Goal: Answer question/provide support: Share knowledge or assist other users

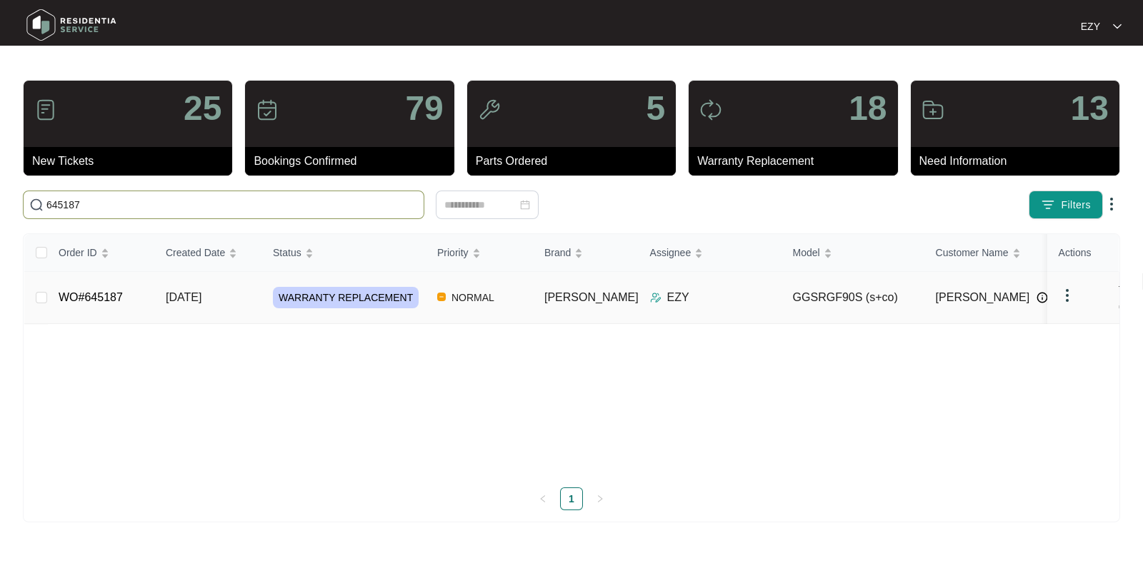
type input "645187"
click at [231, 296] on td "[DATE]" at bounding box center [207, 298] width 107 height 52
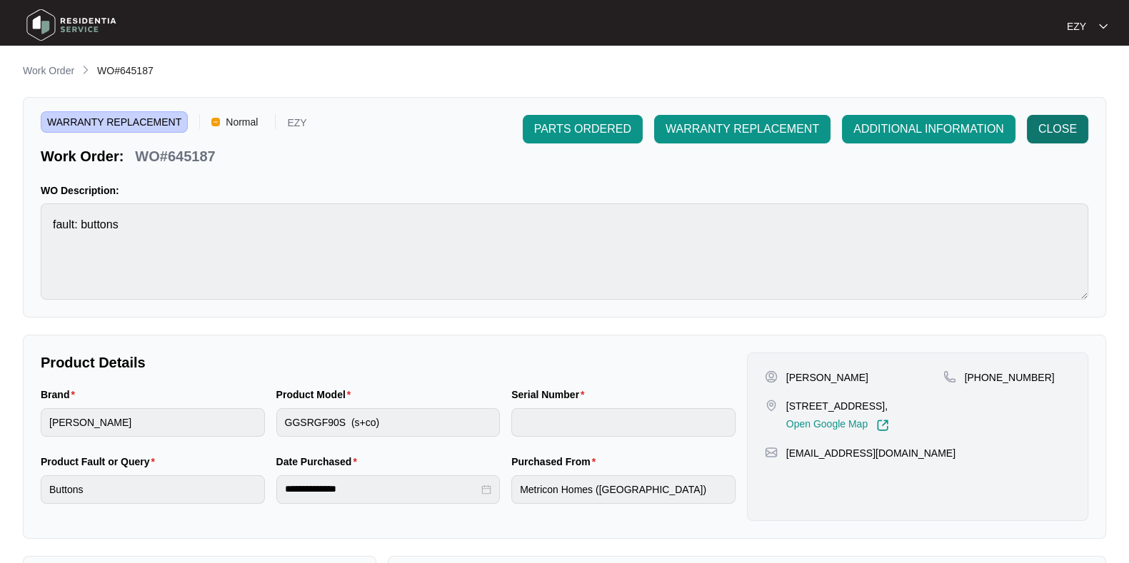
click at [1054, 126] on span "CLOSE" at bounding box center [1057, 129] width 39 height 17
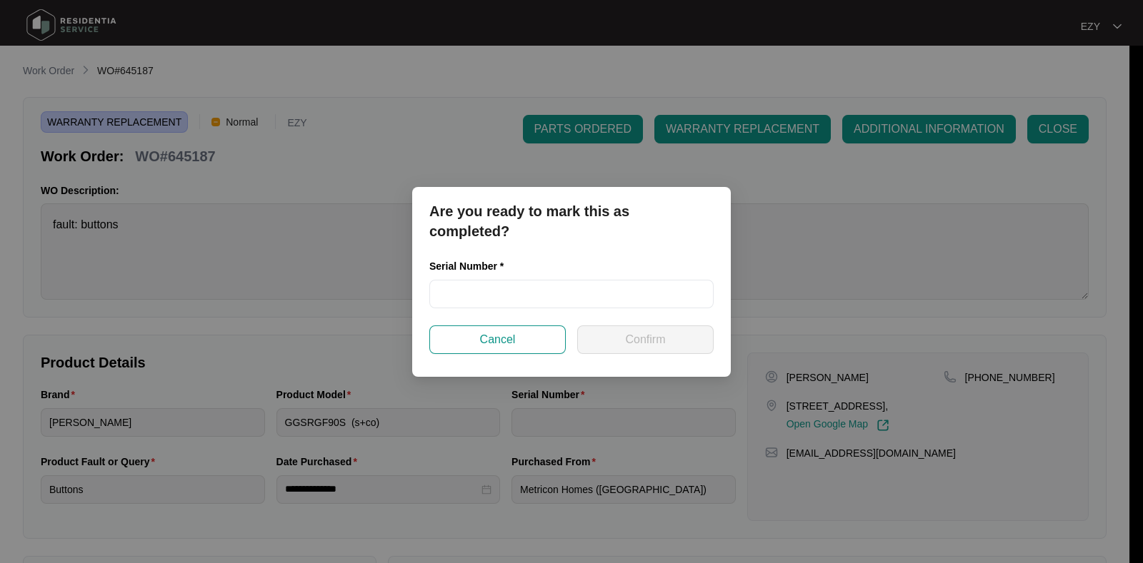
click at [529, 309] on div "Serial Number *" at bounding box center [572, 292] width 296 height 67
click at [521, 285] on input "text" at bounding box center [571, 294] width 284 height 29
paste input "RR0325001012"
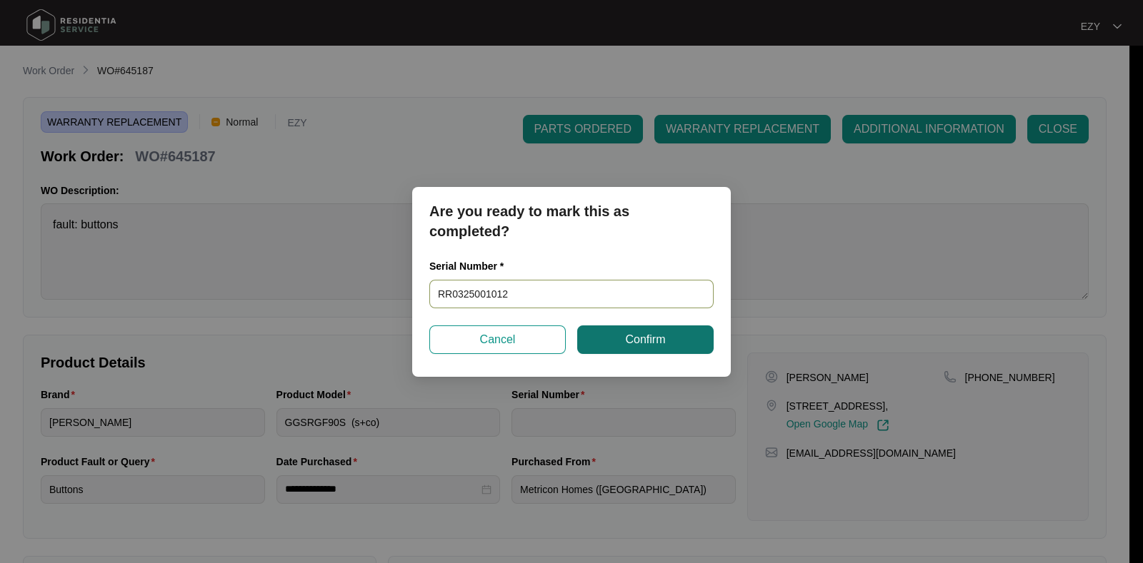
type input "RR0325001012"
click at [628, 326] on button "Confirm" at bounding box center [645, 340] width 136 height 29
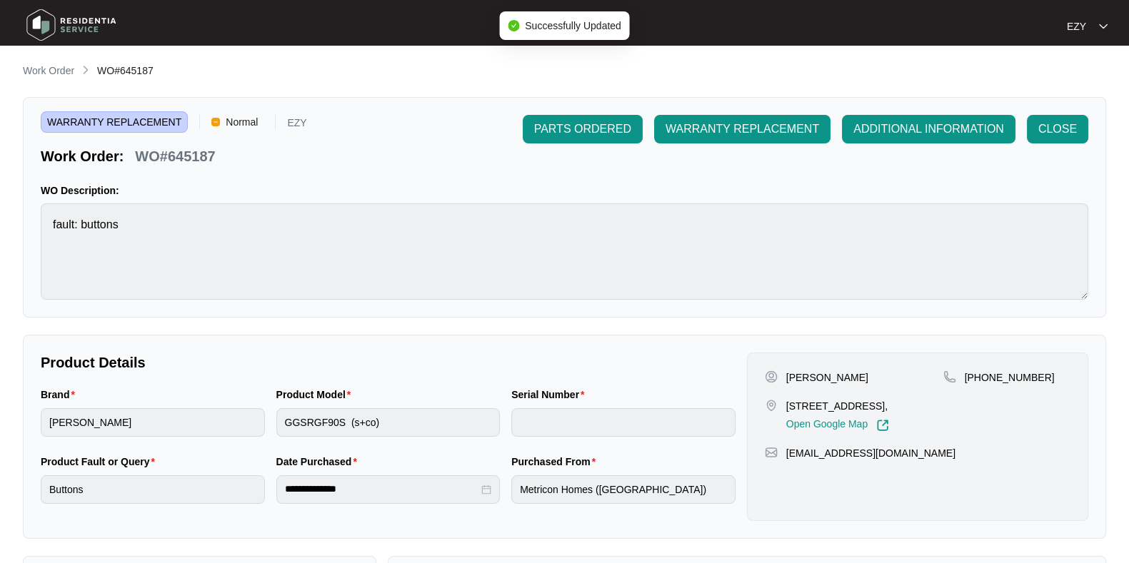
type input "RR0325001012"
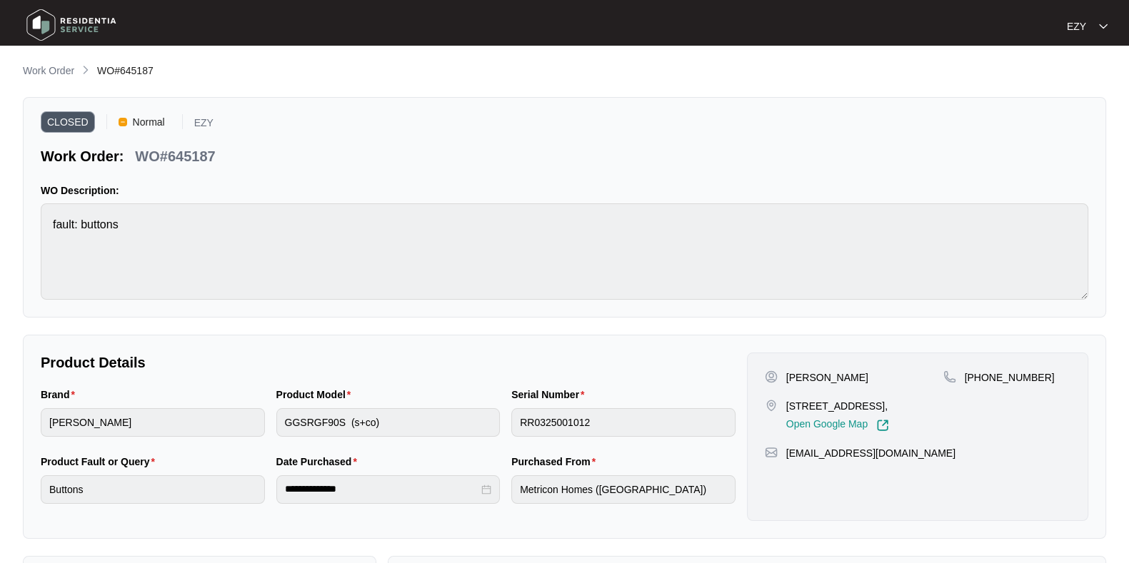
drag, startPoint x: 65, startPoint y: 74, endPoint x: 308, endPoint y: 51, distance: 243.9
click at [65, 74] on p "Work Order" at bounding box center [48, 71] width 51 height 14
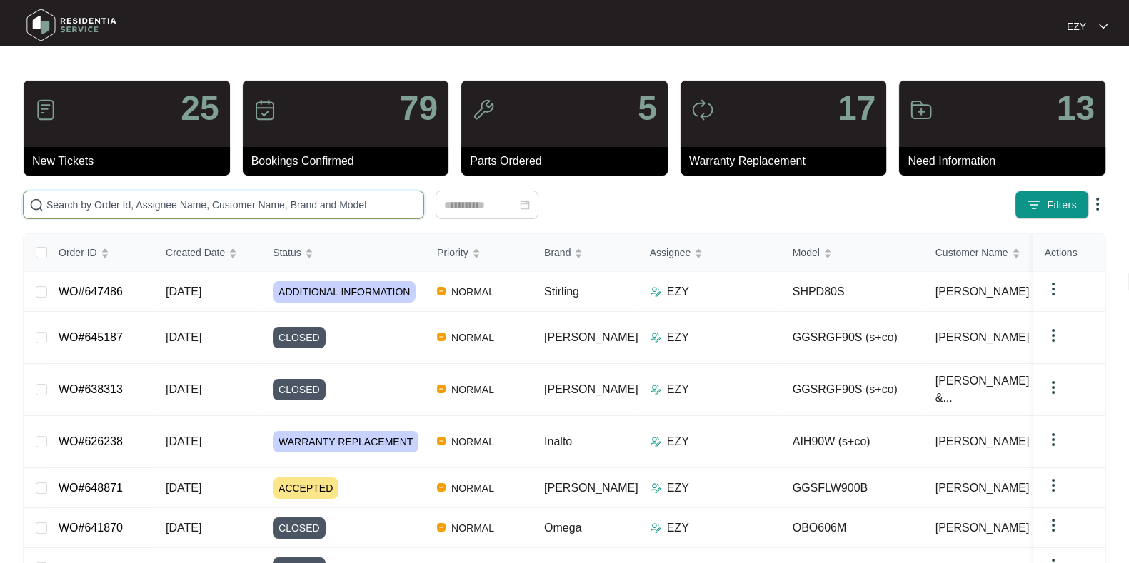
click at [306, 198] on input "text" at bounding box center [231, 205] width 371 height 16
paste input "646459"
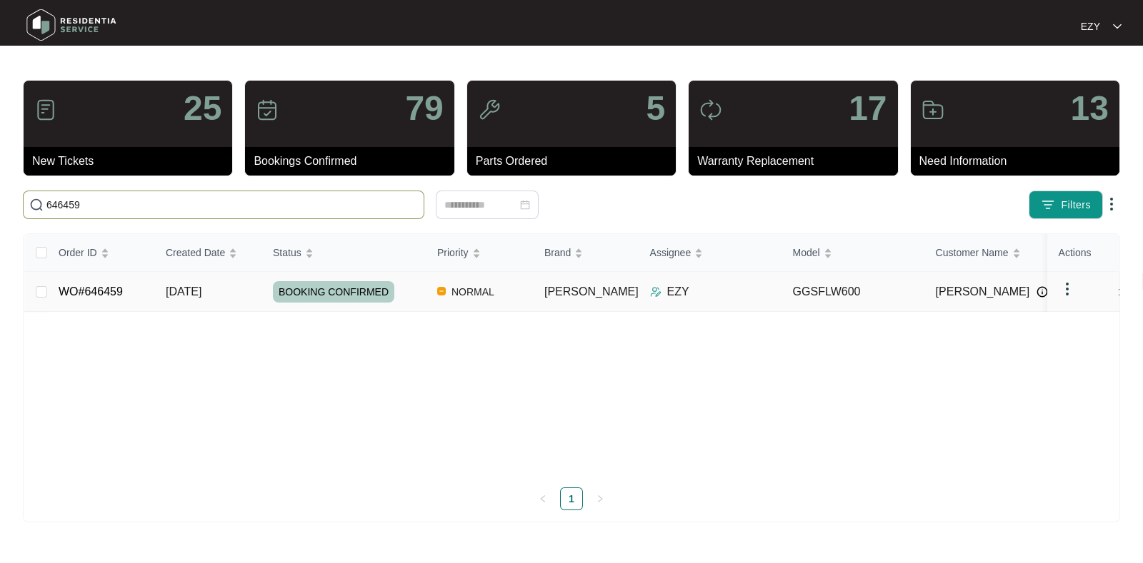
type input "646459"
click at [245, 301] on td "[DATE]" at bounding box center [207, 292] width 107 height 40
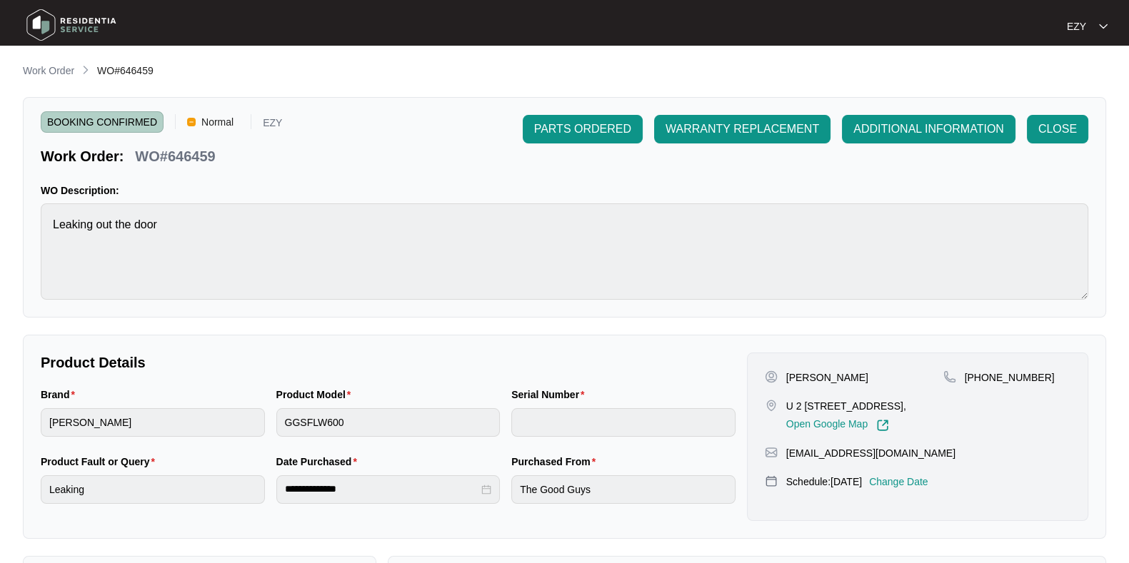
click at [1050, 166] on div "PARTS ORDERED WARRANTY REPLACEMENT ADDITIONAL INFORMATION CLOSE" at bounding box center [806, 140] width 566 height 51
click at [1042, 136] on span "CLOSE" at bounding box center [1057, 129] width 39 height 17
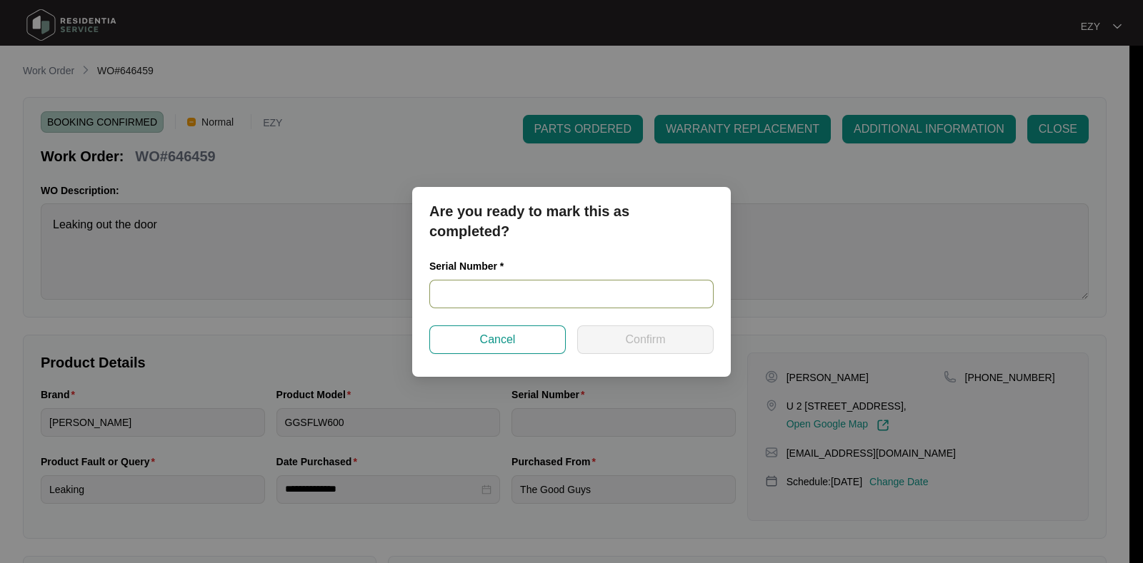
click at [618, 305] on input "text" at bounding box center [571, 294] width 284 height 29
paste input "5409440701A1125S00299"
type input "5409440701A1125S00299"
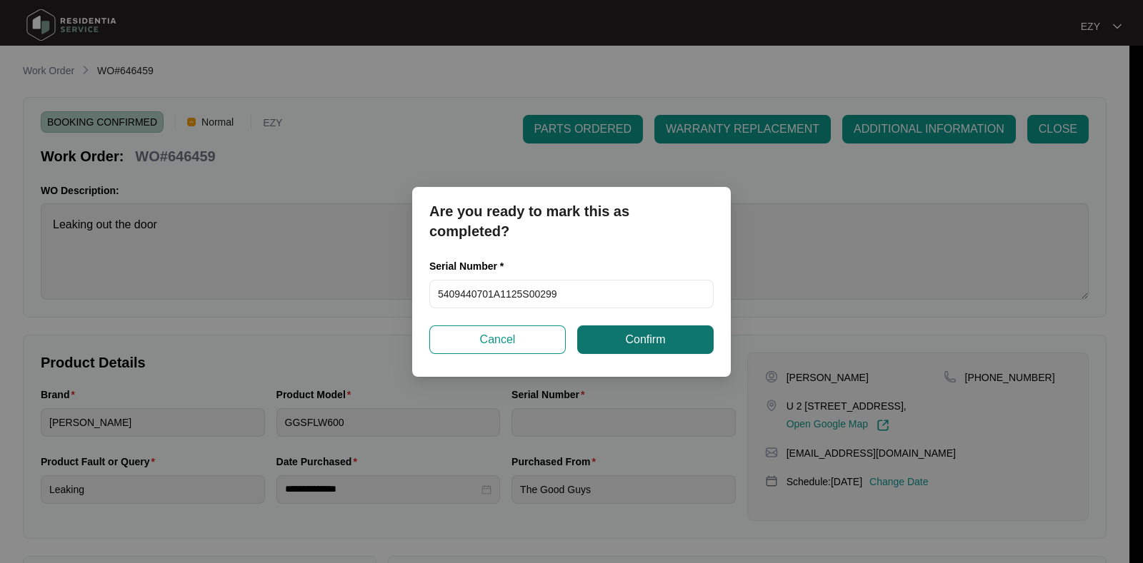
click at [639, 348] on button "Confirm" at bounding box center [645, 340] width 136 height 29
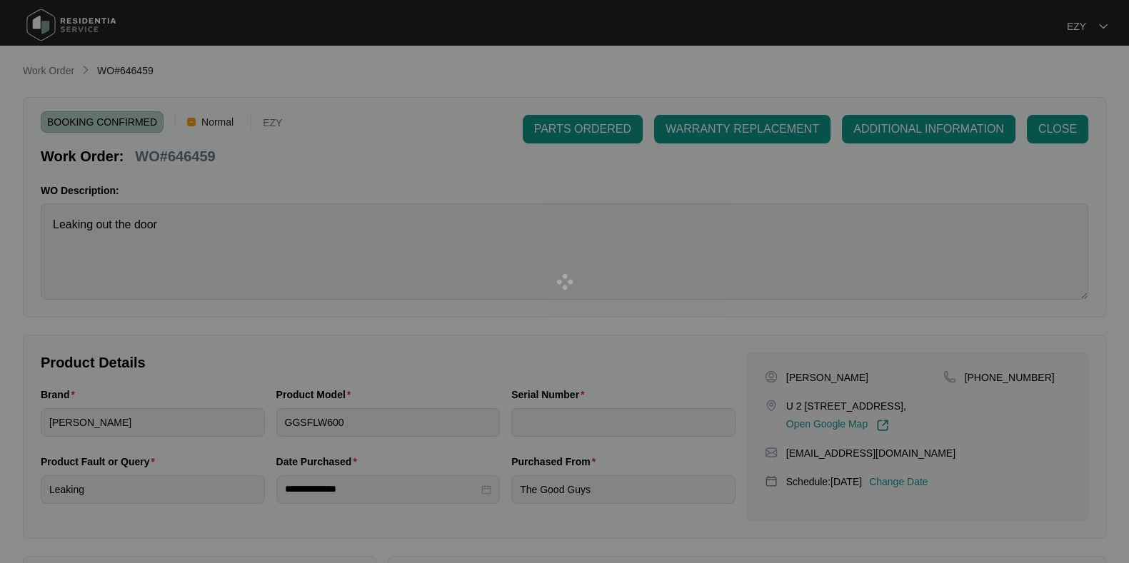
type input "5409440701A1125S00299"
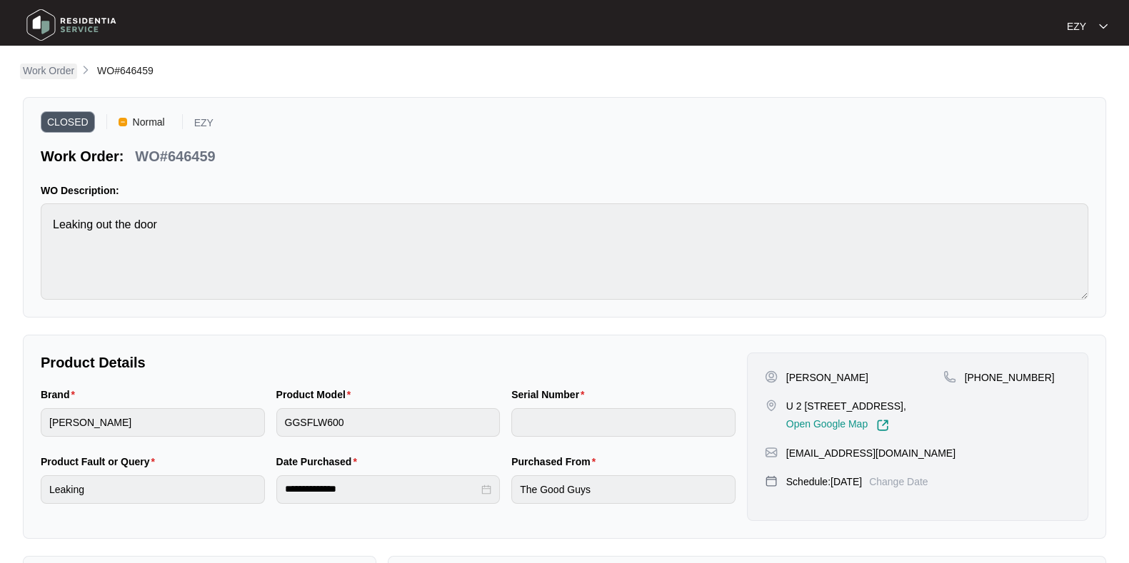
click at [46, 69] on p "Work Order" at bounding box center [48, 71] width 51 height 14
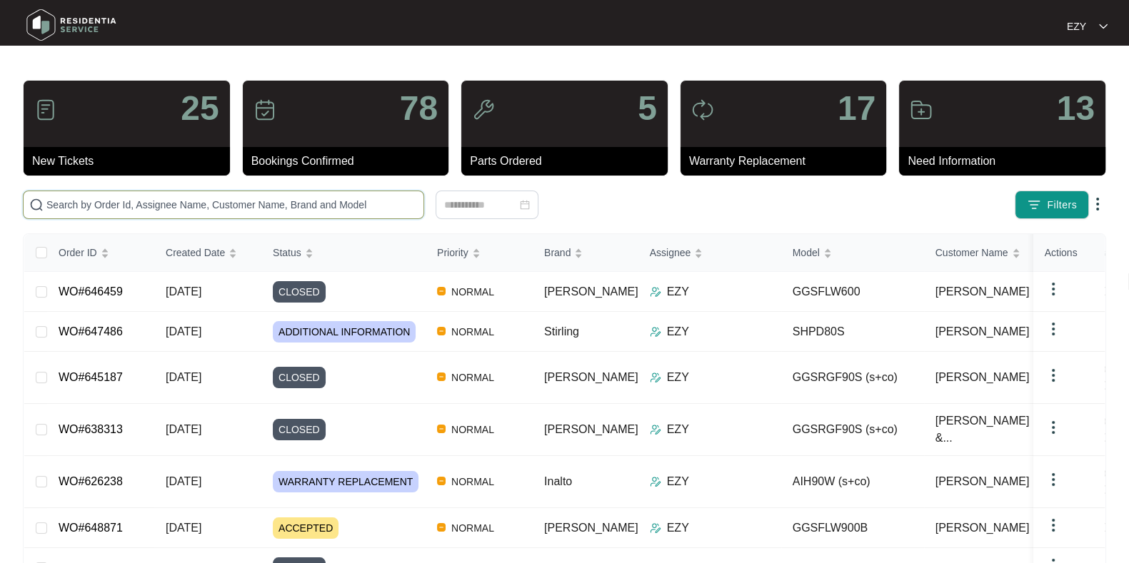
click at [286, 199] on input "text" at bounding box center [231, 205] width 371 height 16
paste input "647592"
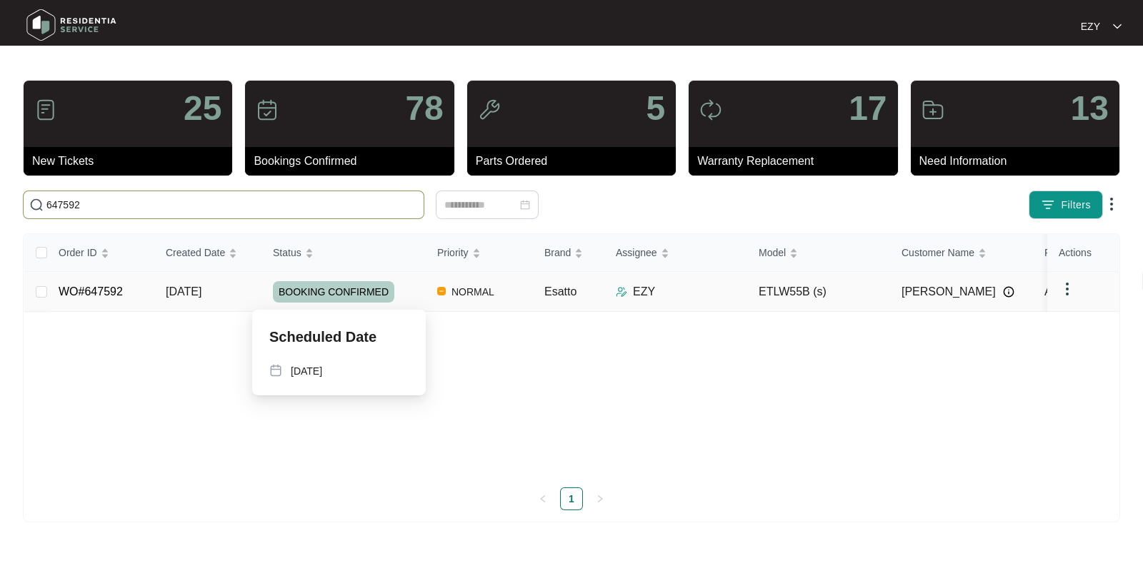
type input "647592"
click at [402, 303] on td "BOOKING CONFIRMED" at bounding box center [343, 292] width 164 height 40
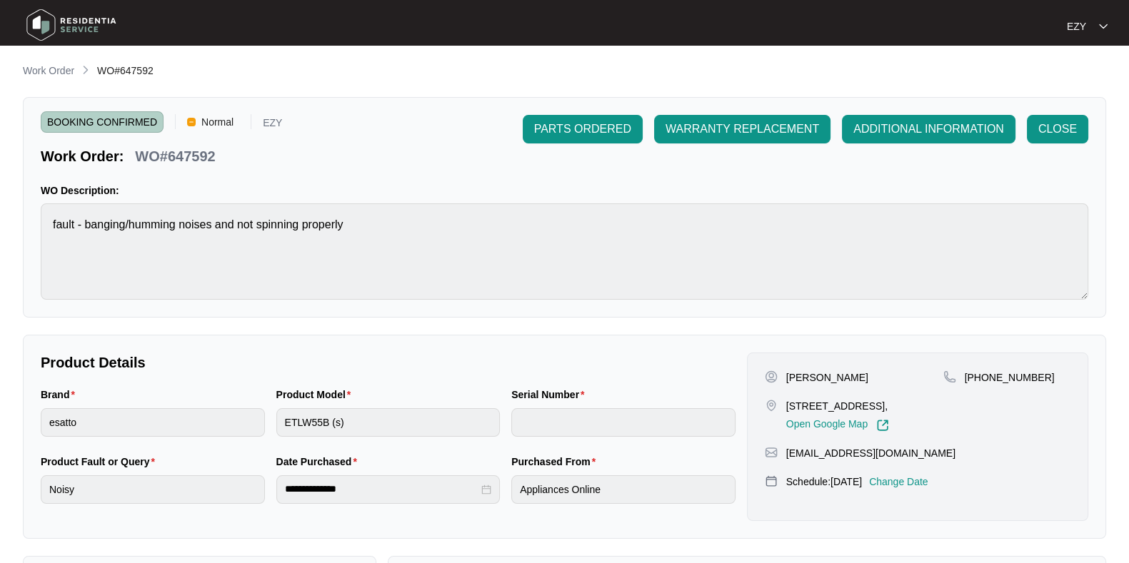
scroll to position [248, 0]
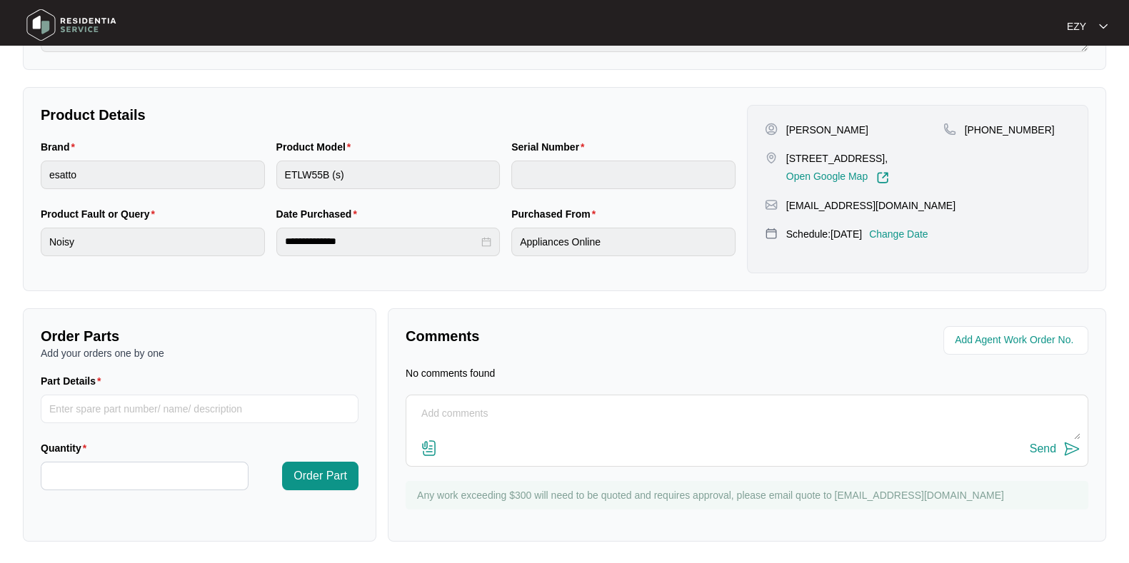
click at [608, 419] on textarea at bounding box center [747, 421] width 667 height 37
paste textarea "Checked and confirmed drum bearing has failed causing issues. Please advise"
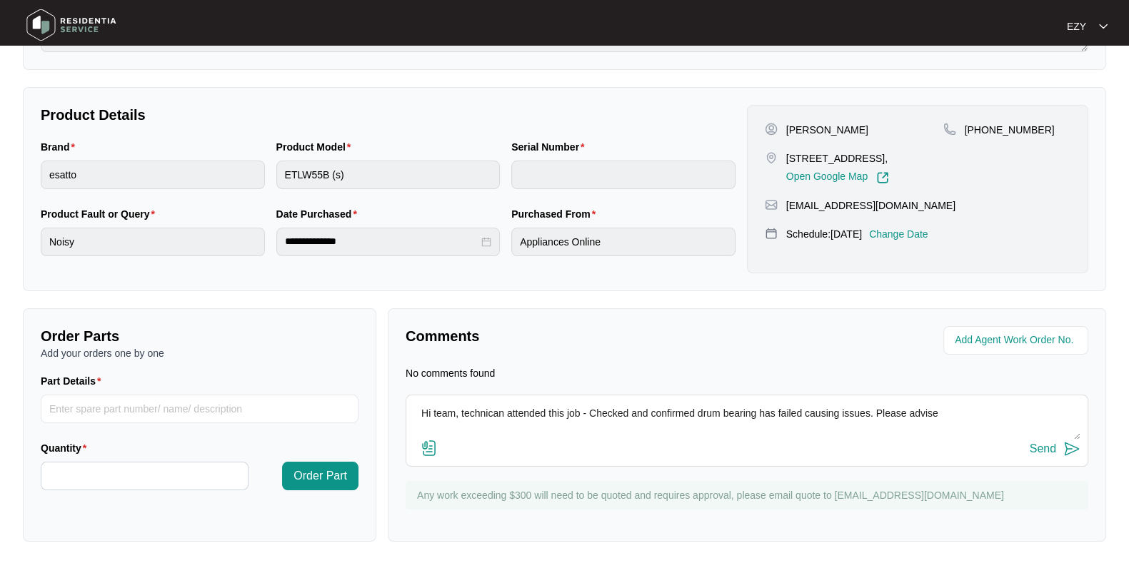
click at [953, 406] on textarea "Hi team, technican attended this job - Checked and confirmed drum bearing has f…" at bounding box center [747, 421] width 667 height 37
click at [475, 409] on textarea "Hi team, technican attended this job - Checked and confirmed drum bearing has f…" at bounding box center [747, 421] width 667 height 37
type textarea "Hi team, technician attended this job - Checked and confirmed drum bearing has …"
click at [1030, 449] on div "Send" at bounding box center [1043, 449] width 26 height 13
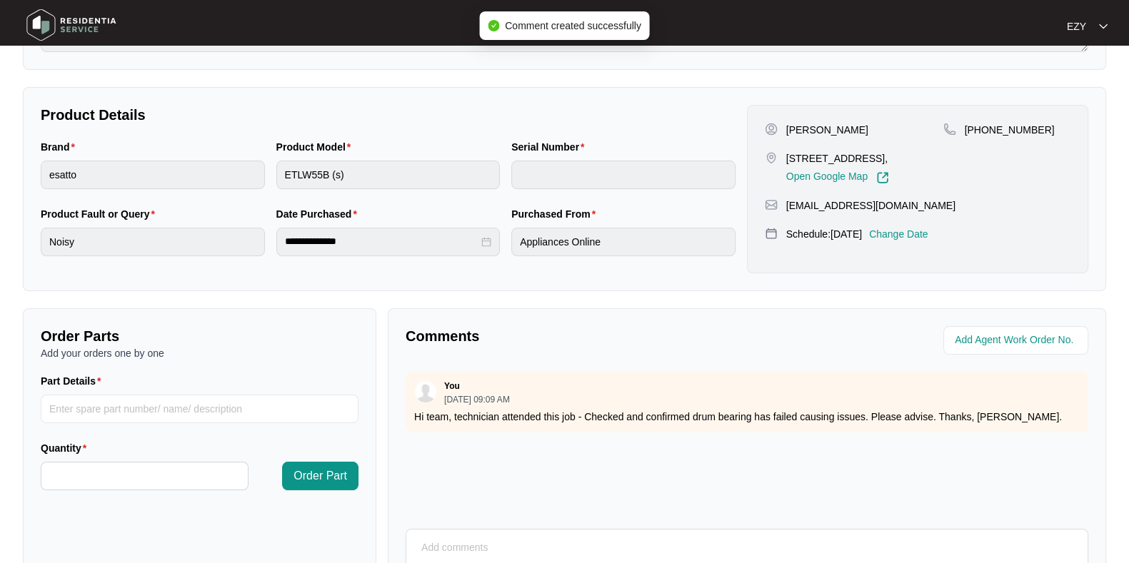
scroll to position [0, 0]
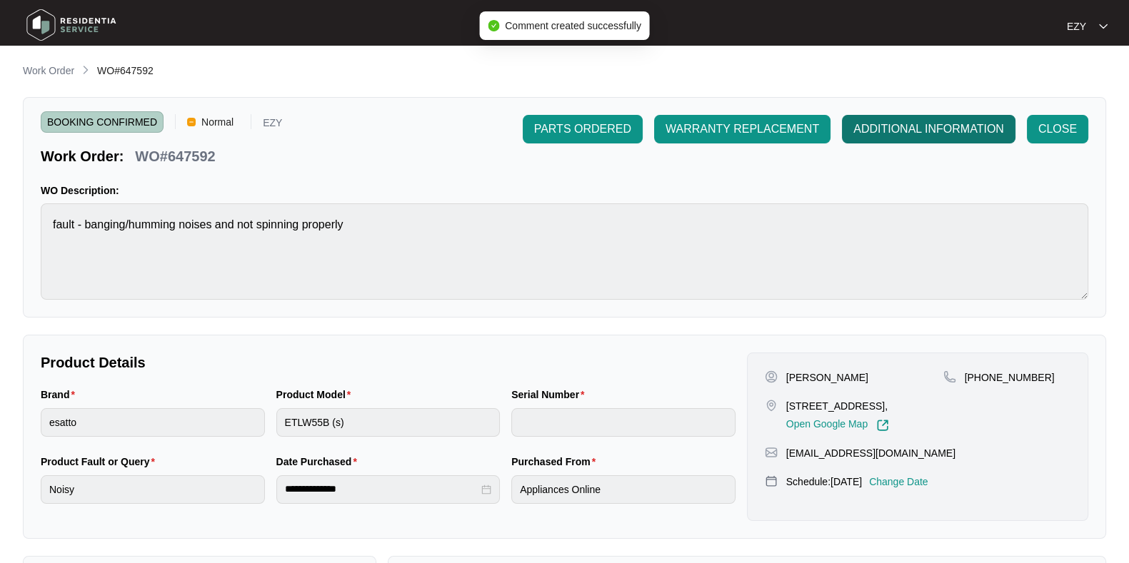
click at [971, 124] on span "ADDITIONAL INFORMATION" at bounding box center [928, 129] width 151 height 17
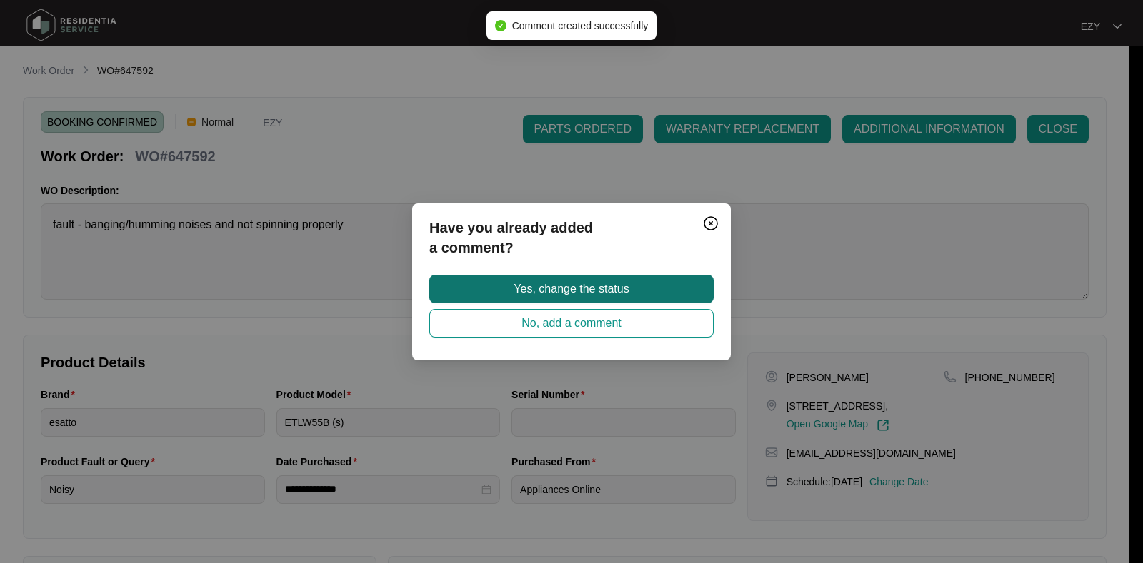
click at [671, 284] on button "Yes, change the status" at bounding box center [571, 289] width 284 height 29
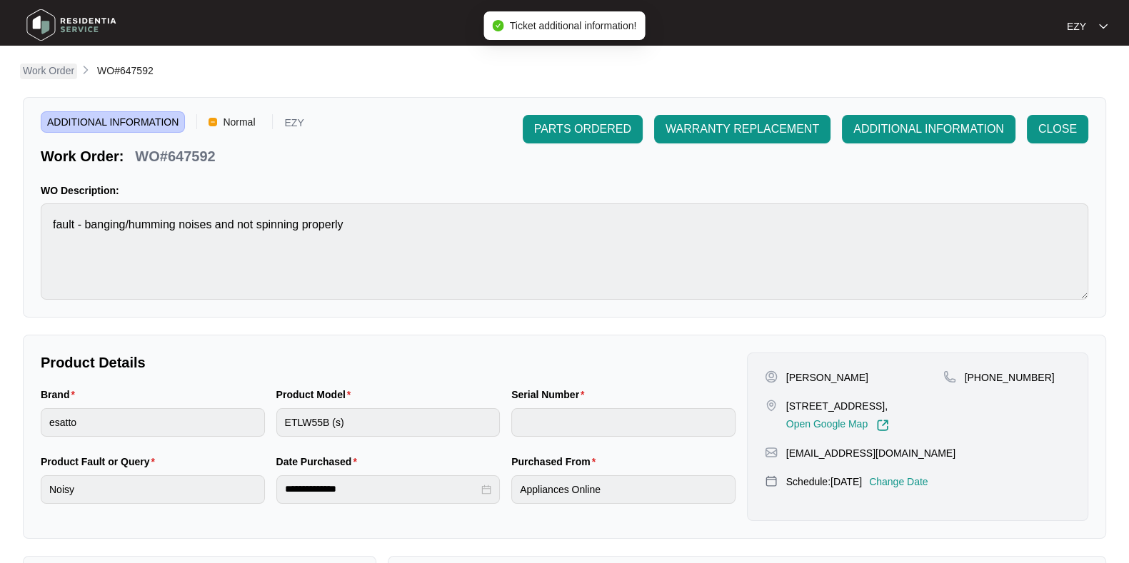
click at [41, 78] on p "Work Order" at bounding box center [48, 71] width 51 height 14
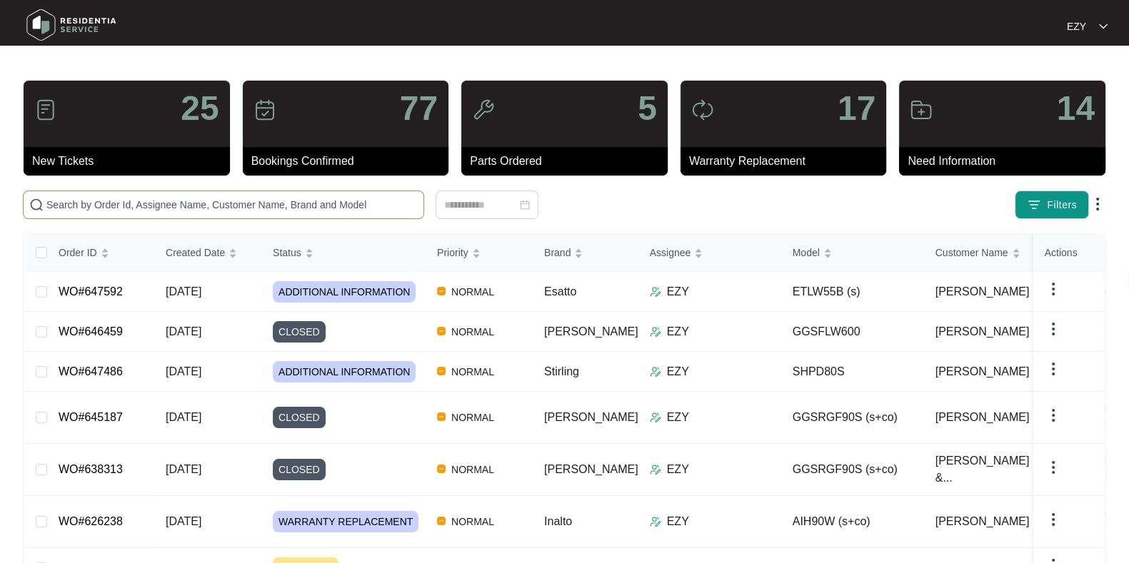
click at [181, 194] on span at bounding box center [223, 205] width 401 height 29
paste input "647653"
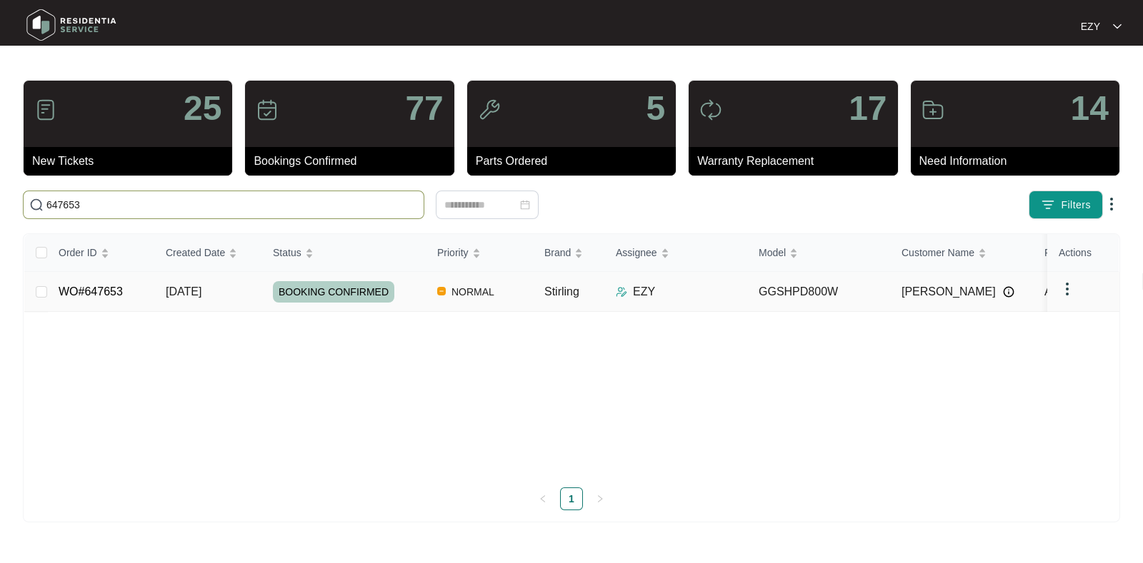
type input "647653"
click at [234, 291] on td "[DATE]" at bounding box center [207, 292] width 107 height 40
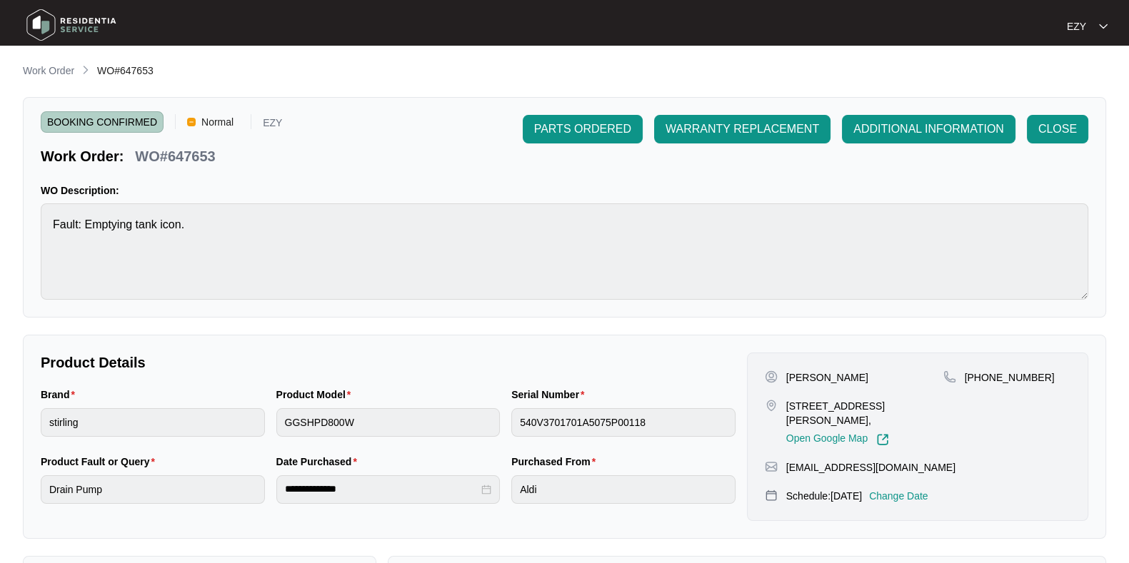
scroll to position [382, 0]
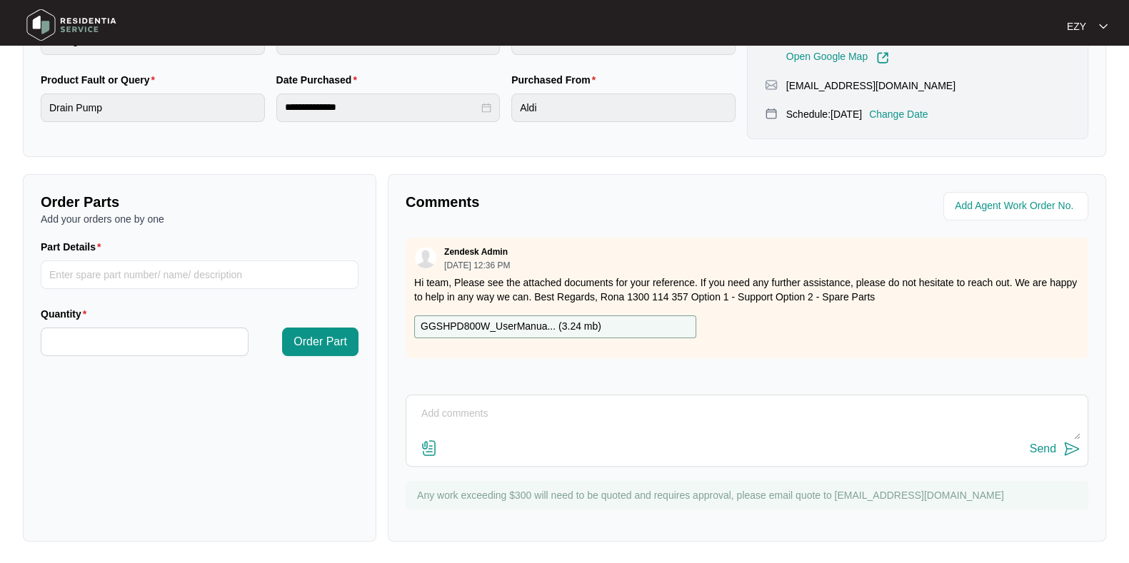
click at [629, 436] on textarea at bounding box center [747, 421] width 667 height 37
paste textarea "Checked and confirmed fault. Tested pump and level sensor both working fine. Su…"
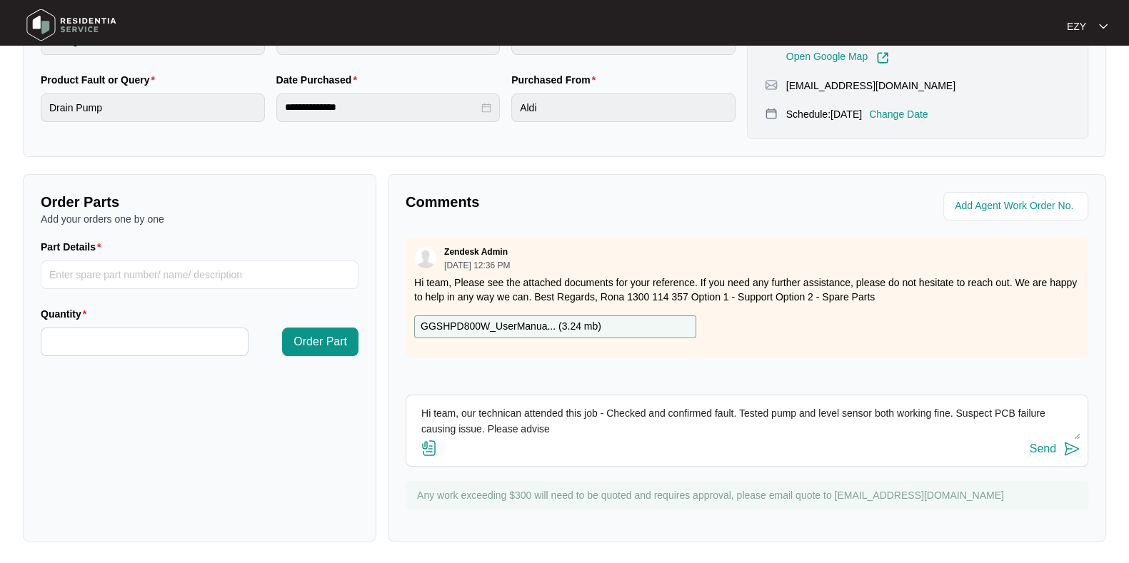
scroll to position [0, 0]
click at [506, 408] on textarea "Hi team, our technican attended this job - Checked and confirmed fault. Tested …" at bounding box center [747, 421] width 667 height 37
type textarea "Hi team, our technician attended this job - Checked and confirmed fault. Tested…"
click at [1046, 450] on div "Send" at bounding box center [1043, 449] width 26 height 13
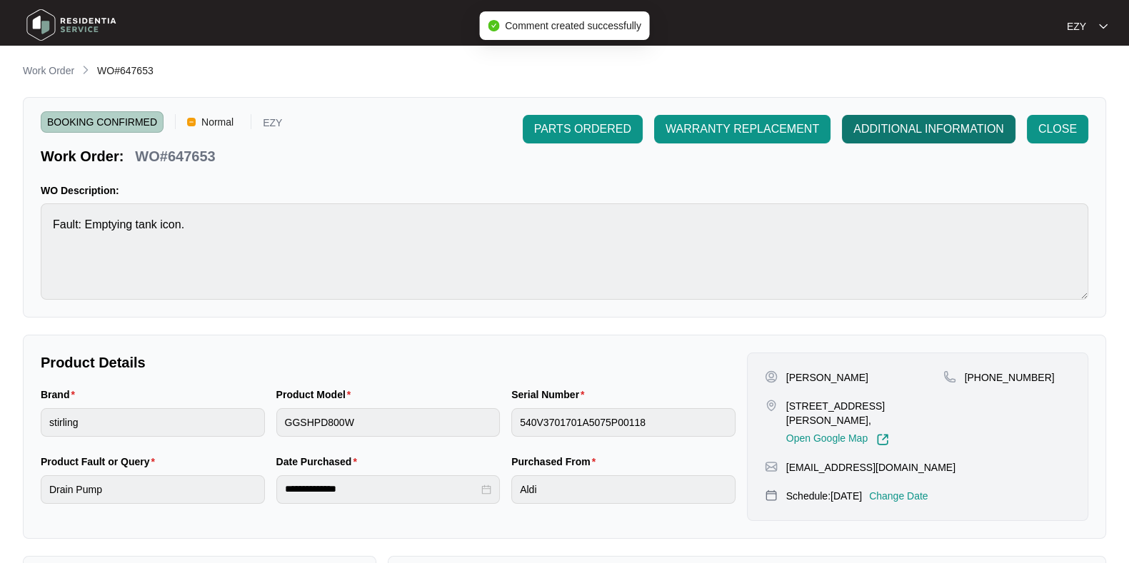
click at [901, 134] on span "ADDITIONAL INFORMATION" at bounding box center [928, 129] width 151 height 17
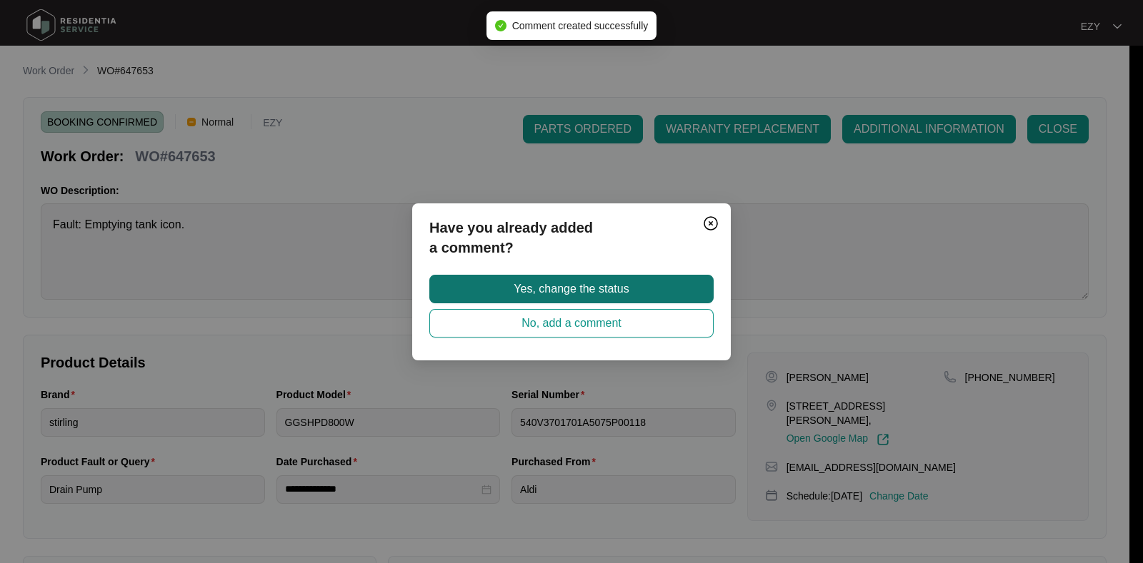
click at [686, 279] on button "Yes, change the status" at bounding box center [571, 289] width 284 height 29
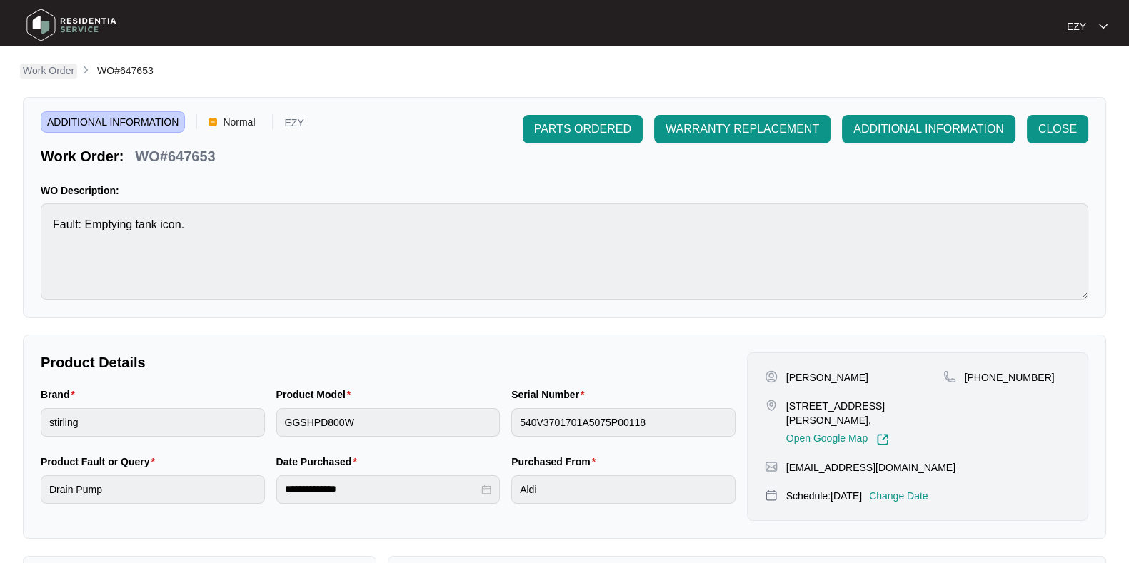
click at [57, 69] on p "Work Order" at bounding box center [48, 71] width 51 height 14
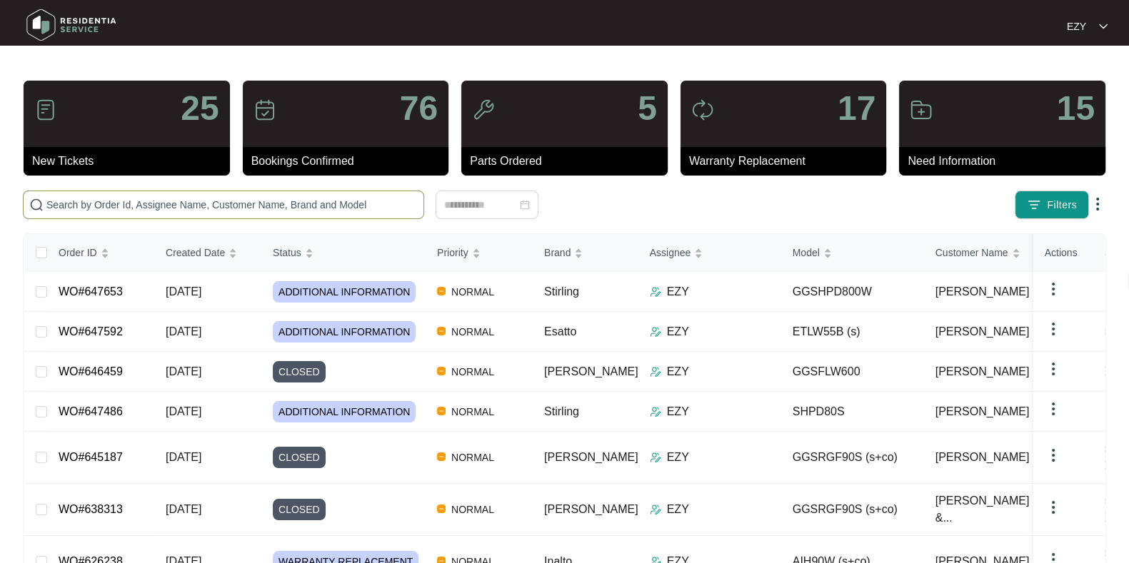
click at [336, 195] on span at bounding box center [223, 205] width 401 height 29
paste input "647729"
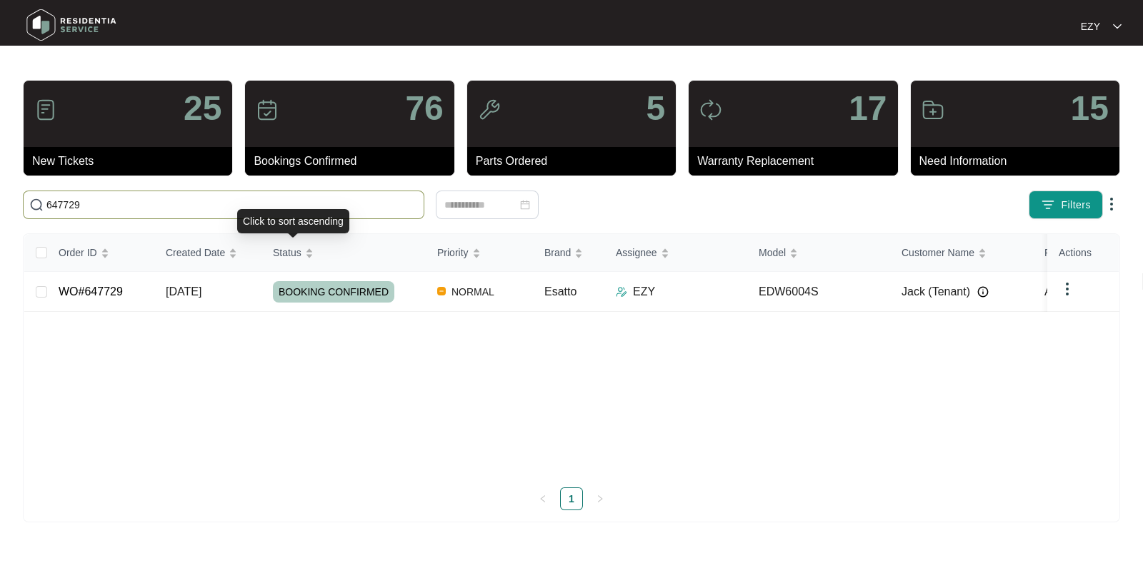
type input "647729"
click at [406, 279] on td "BOOKING CONFIRMED" at bounding box center [343, 292] width 164 height 40
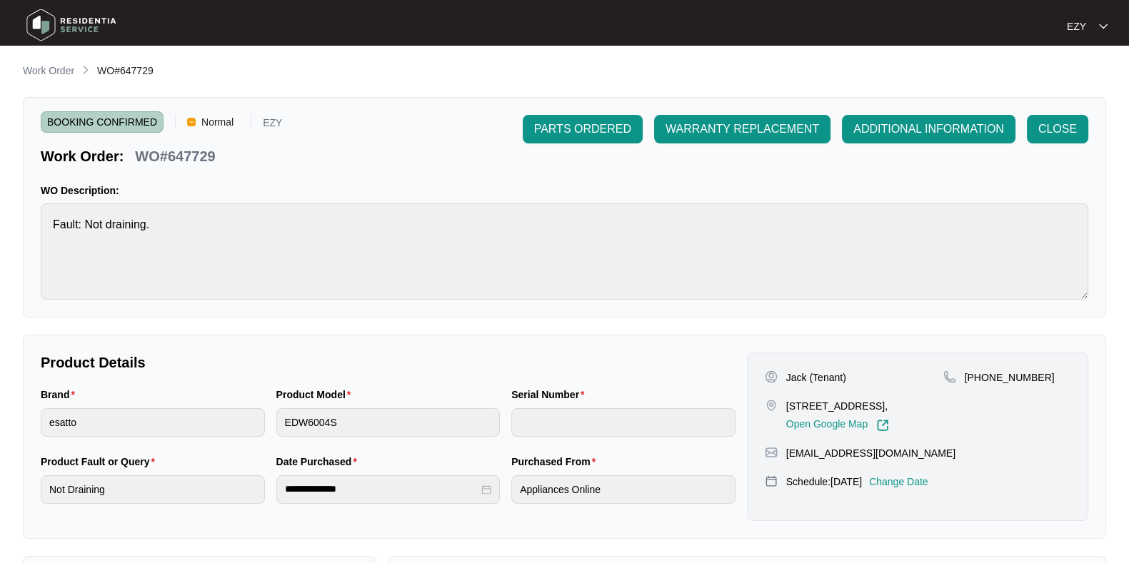
scroll to position [382, 0]
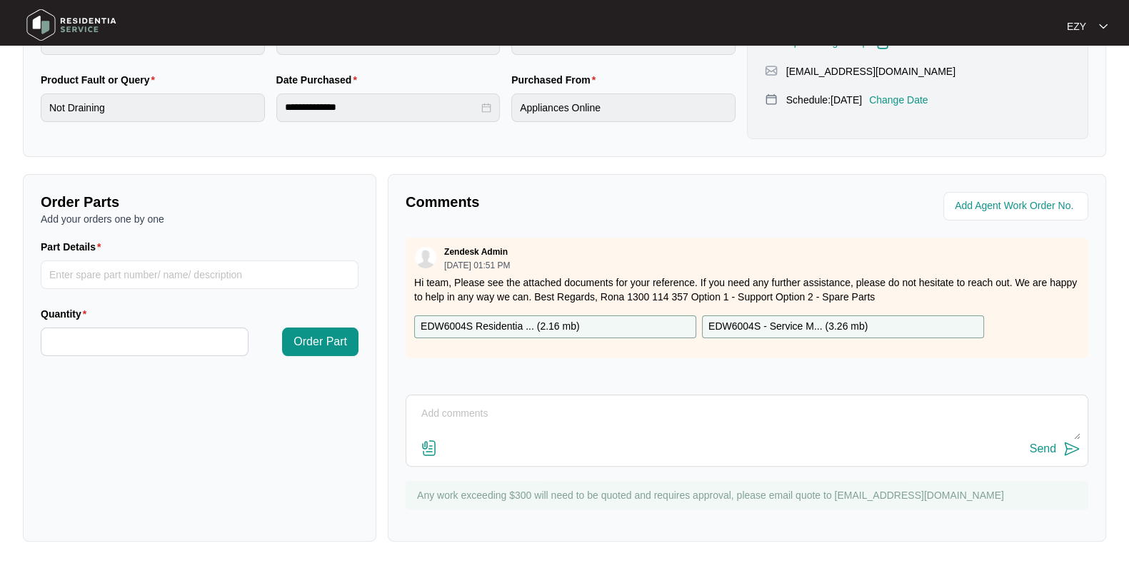
click at [564, 415] on textarea at bounding box center [747, 421] width 667 height 37
click at [781, 412] on textarea "Hi team, our technician attended this job, please advise if you would like me t…" at bounding box center [747, 421] width 667 height 37
click at [876, 416] on textarea "Hi team, our technician attended this job, please advise if you would like me t…" at bounding box center [747, 421] width 667 height 37
paste textarea "Checked and confirmed fault. Spigot hole was not drilled correctly causing it t…"
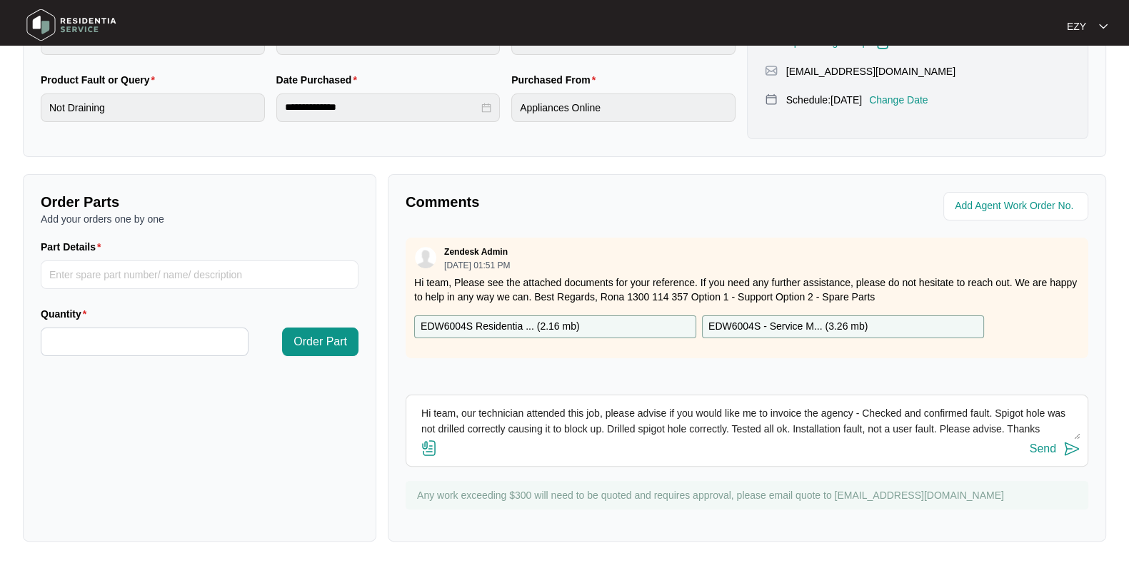
scroll to position [10, 0]
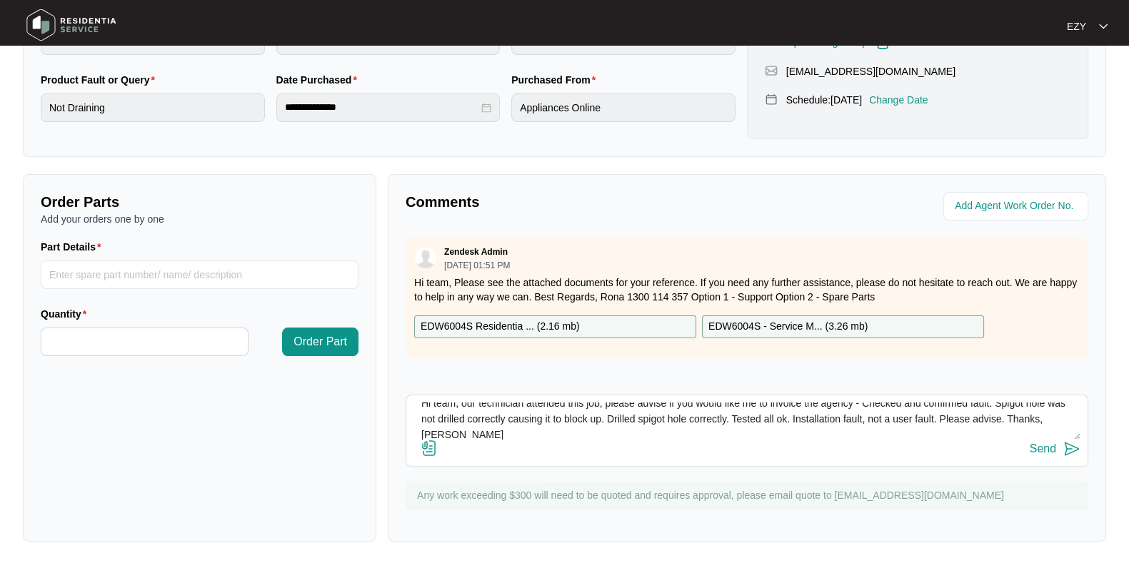
type textarea "Hi team, our technician attended this job, please advise if you would like me t…"
click at [1041, 453] on div "Send" at bounding box center [1043, 449] width 26 height 13
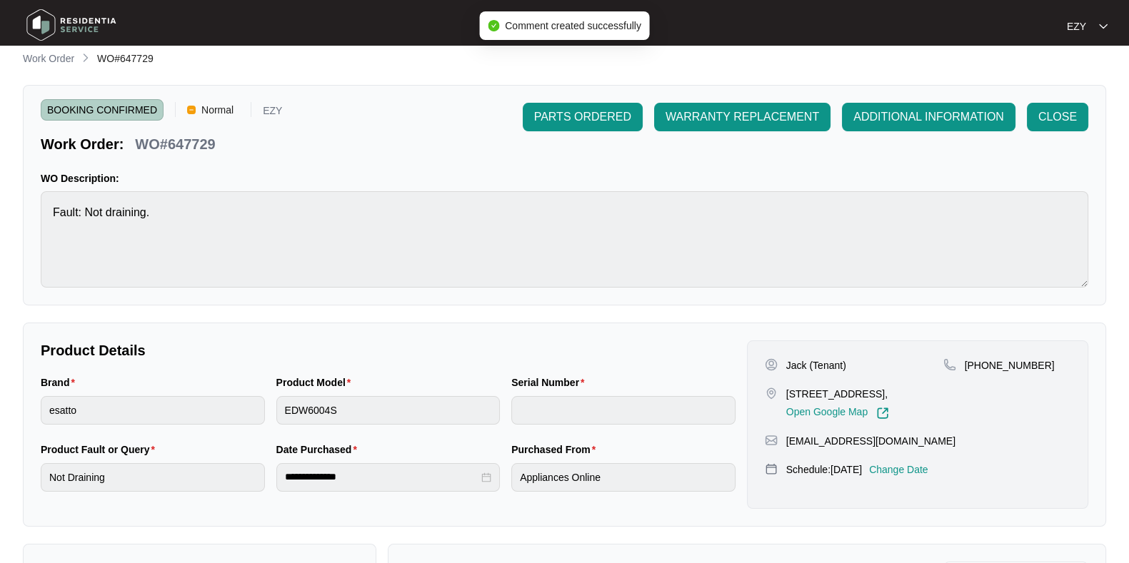
scroll to position [0, 0]
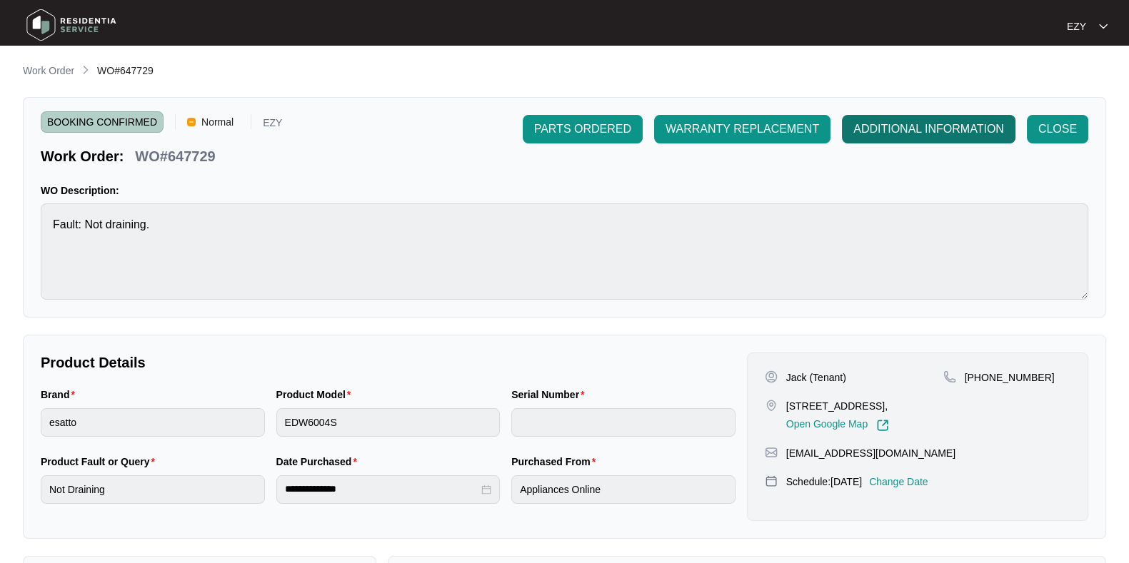
click at [943, 126] on span "ADDITIONAL INFORMATION" at bounding box center [928, 129] width 151 height 17
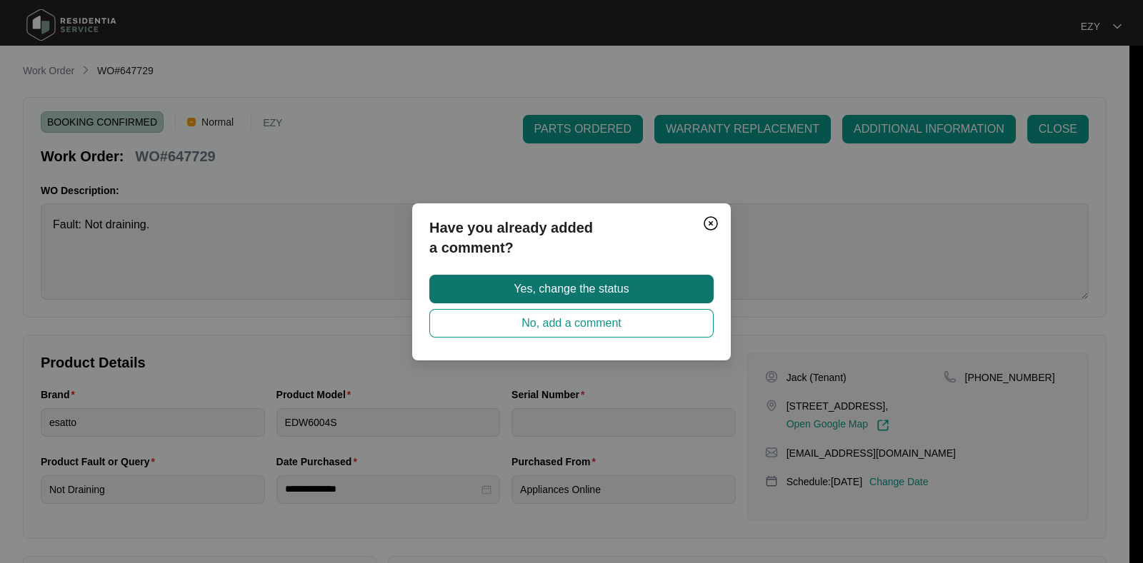
click at [698, 291] on button "Yes, change the status" at bounding box center [571, 289] width 284 height 29
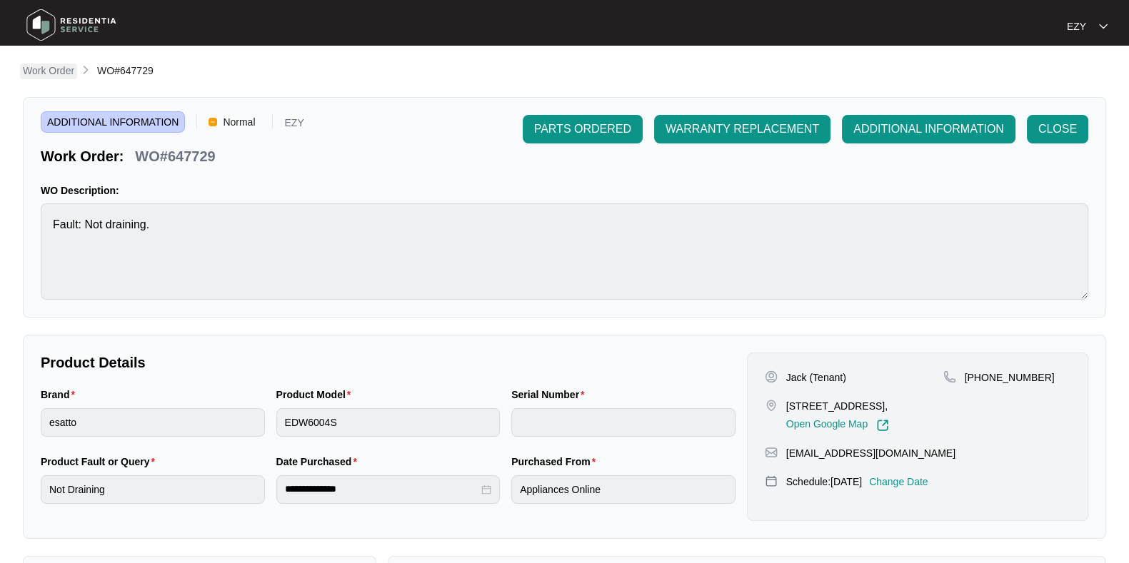
click at [73, 71] on p "Work Order" at bounding box center [48, 71] width 51 height 14
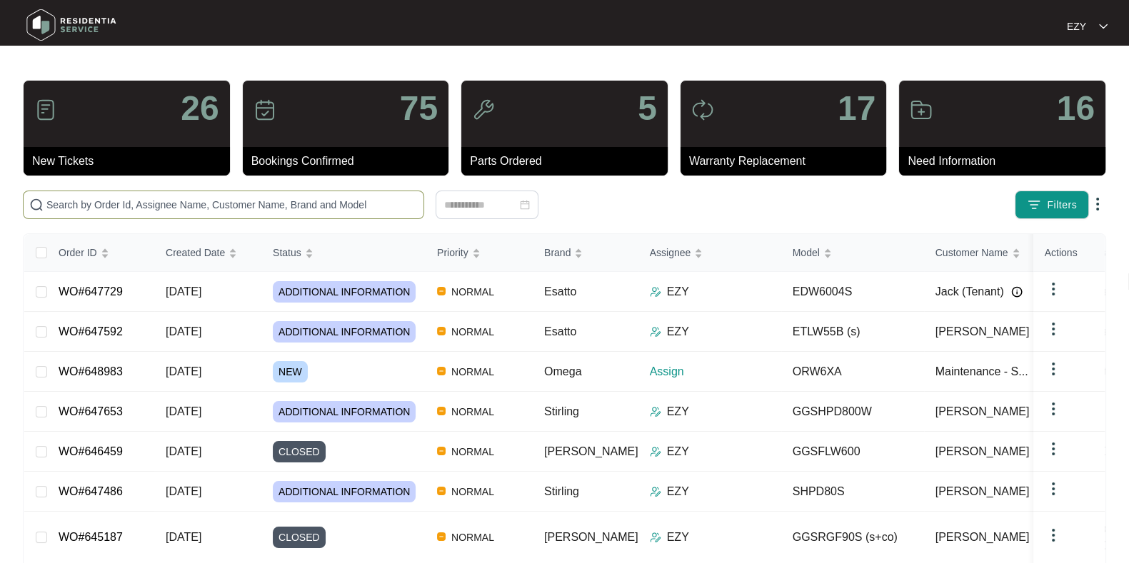
click at [401, 201] on input "text" at bounding box center [231, 205] width 371 height 16
paste input "647729"
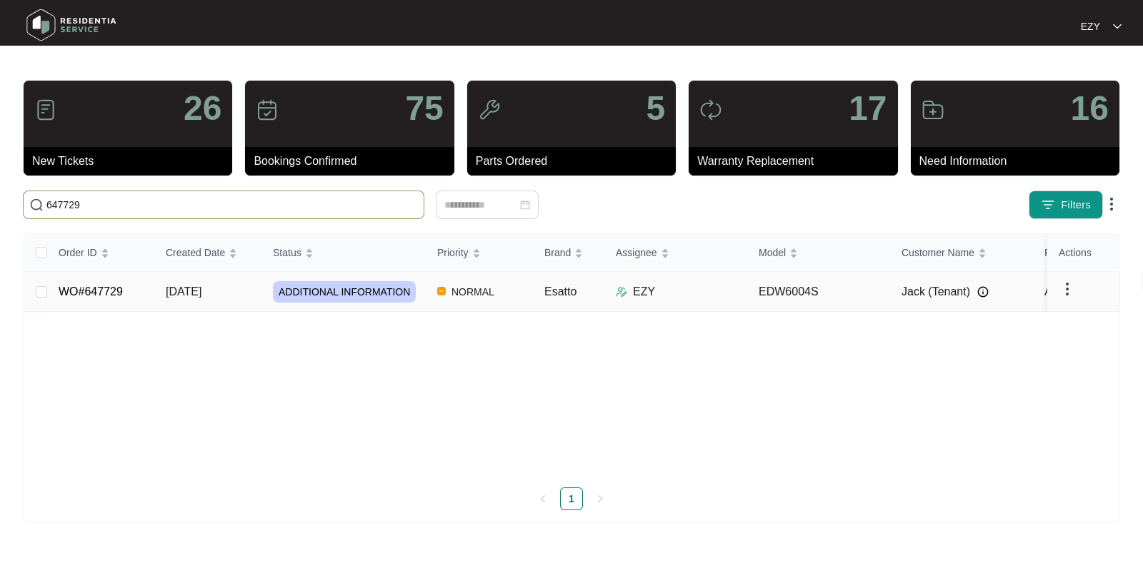
type input "647729"
click at [511, 304] on td "NORMAL" at bounding box center [479, 292] width 107 height 40
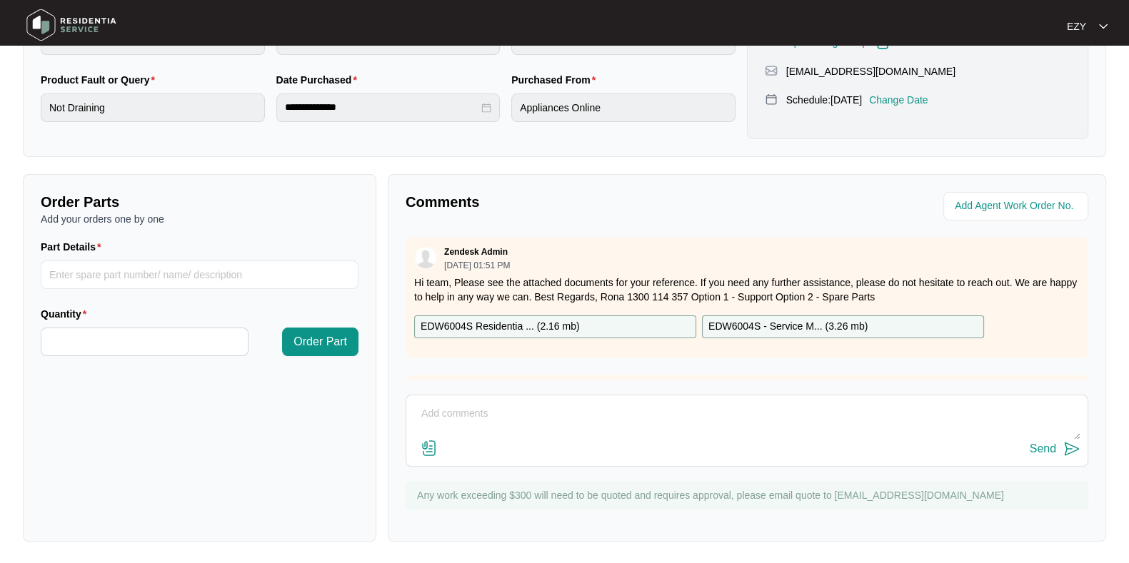
scroll to position [189, 0]
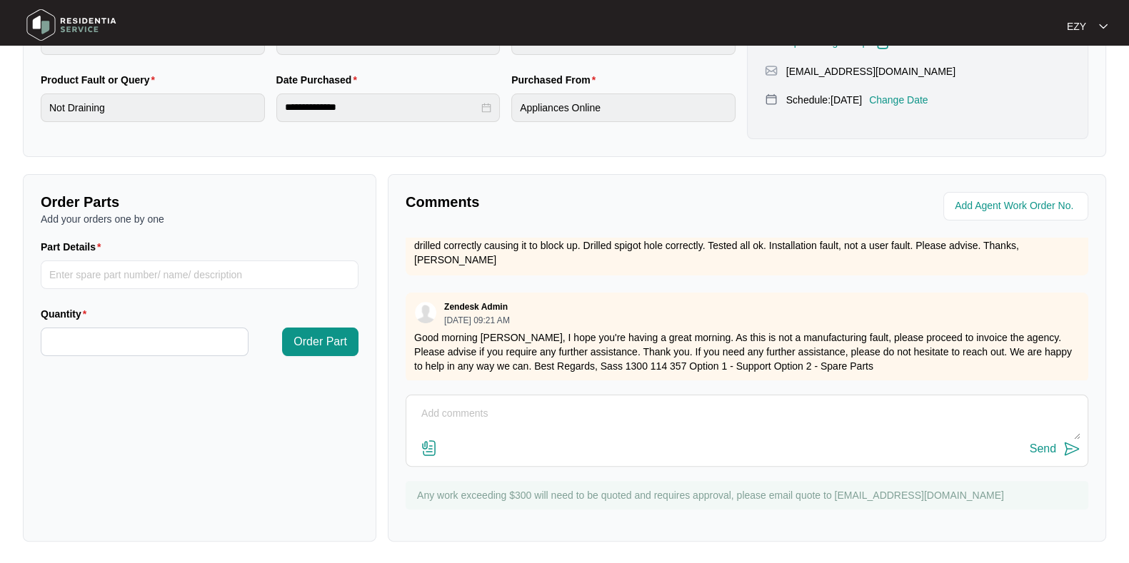
click at [558, 419] on textarea at bounding box center [747, 421] width 667 height 37
click at [421, 412] on textarea "No worries, could I please have the agency's email? Thank you in adavance!" at bounding box center [747, 421] width 667 height 37
click at [860, 414] on textarea "Hi Sass, I hope you are well. No worries, could I please have the agency's emai…" at bounding box center [747, 421] width 667 height 37
type textarea "Hi Sass, I hope you are well. No worries, could I please have the agency's emai…"
click at [1053, 440] on button "Send" at bounding box center [1055, 449] width 51 height 19
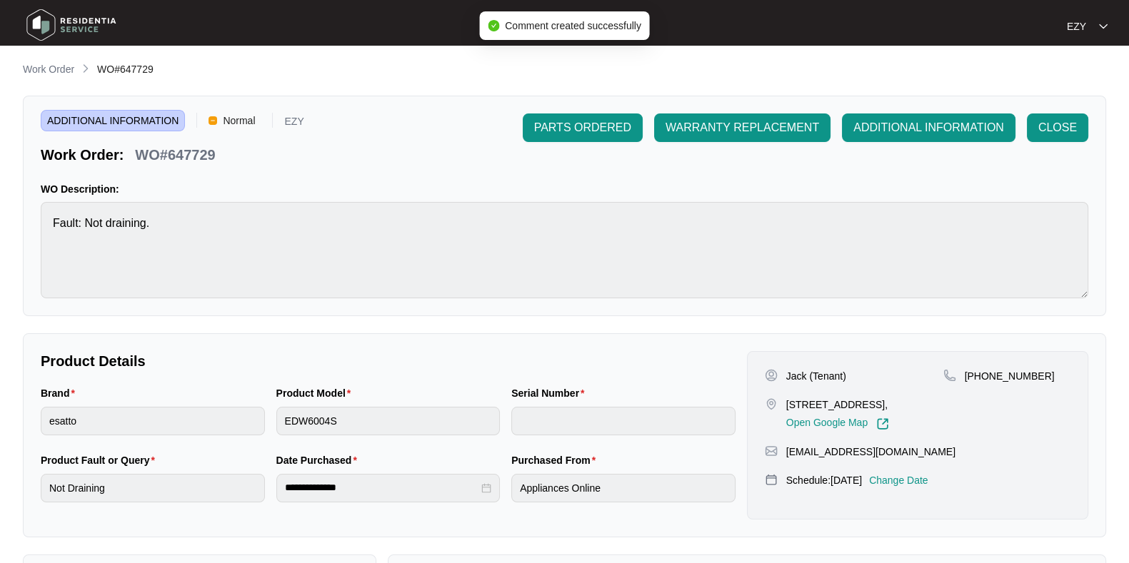
scroll to position [0, 0]
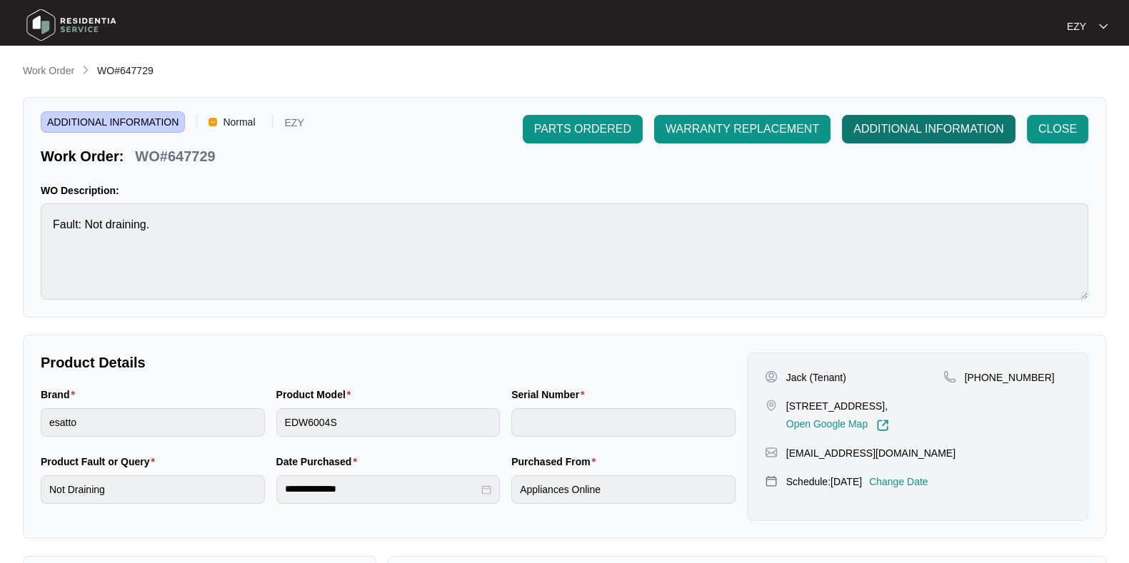
click at [895, 128] on span "ADDITIONAL INFORMATION" at bounding box center [928, 129] width 151 height 17
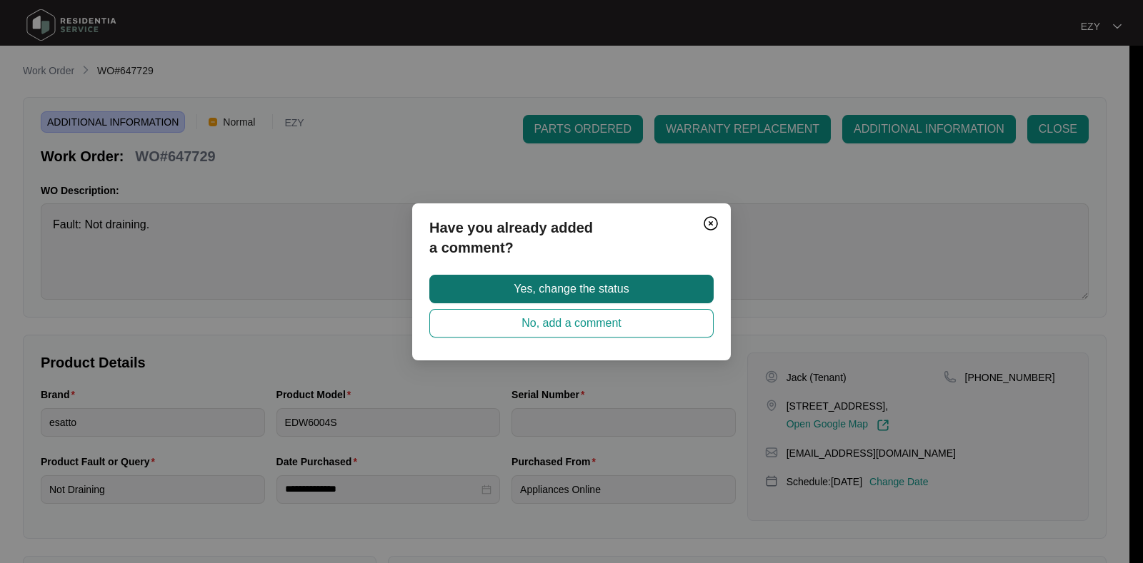
click at [653, 276] on button "Yes, change the status" at bounding box center [571, 289] width 284 height 29
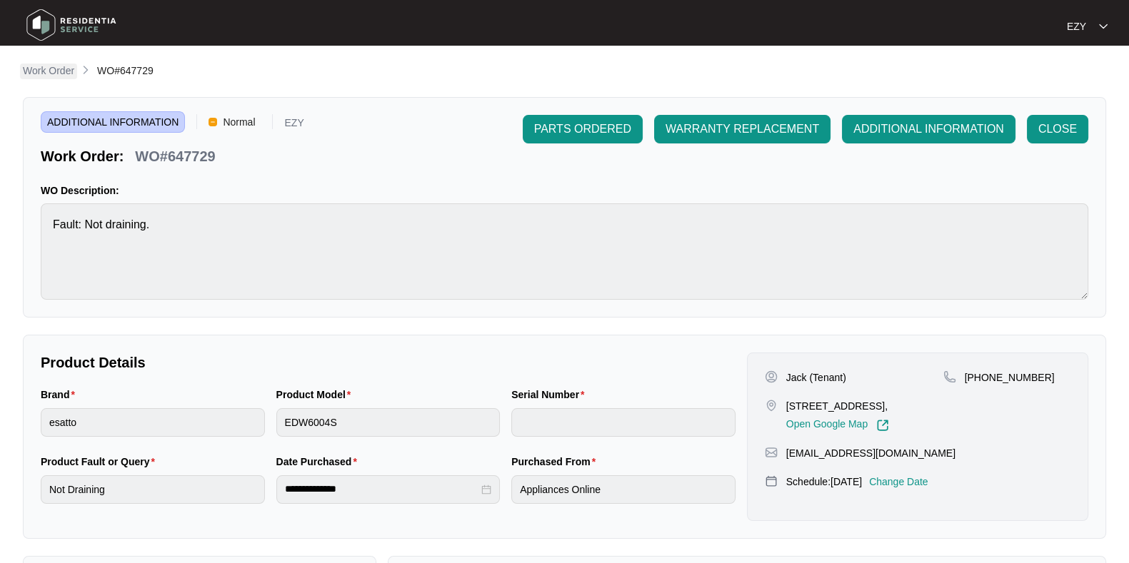
click at [67, 67] on p "Work Order" at bounding box center [48, 71] width 51 height 14
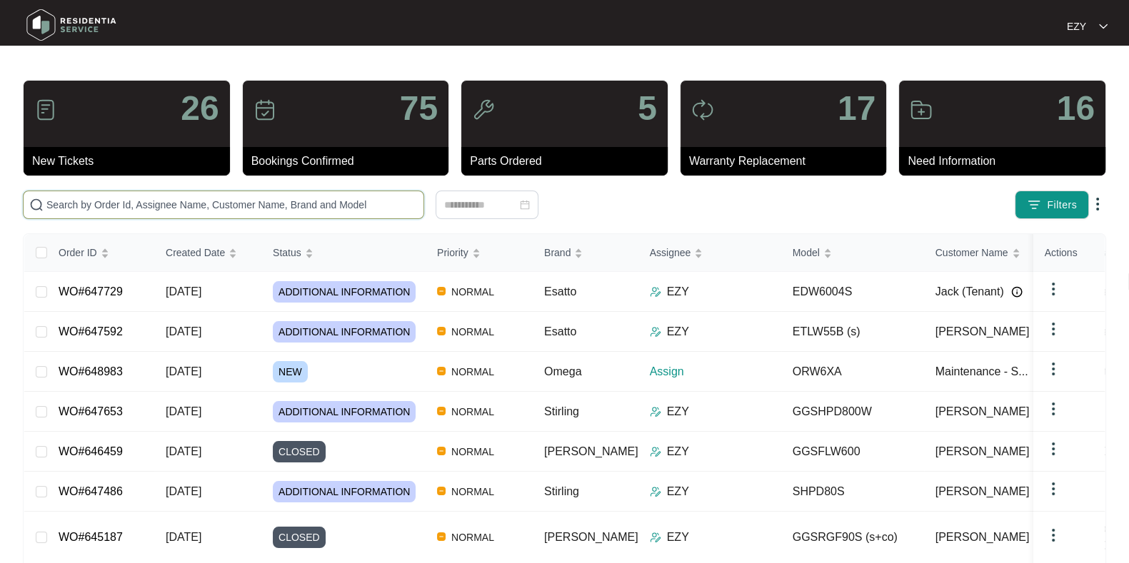
click at [283, 199] on input "text" at bounding box center [231, 205] width 371 height 16
paste input "635009"
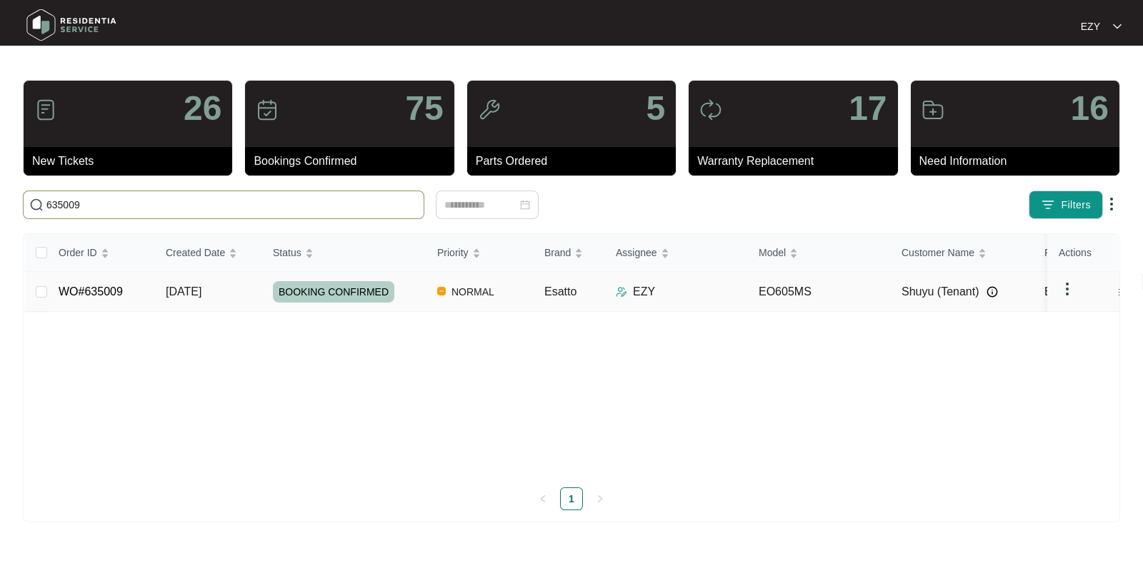
type input "635009"
click at [418, 300] on div "BOOKING CONFIRMED" at bounding box center [349, 291] width 153 height 21
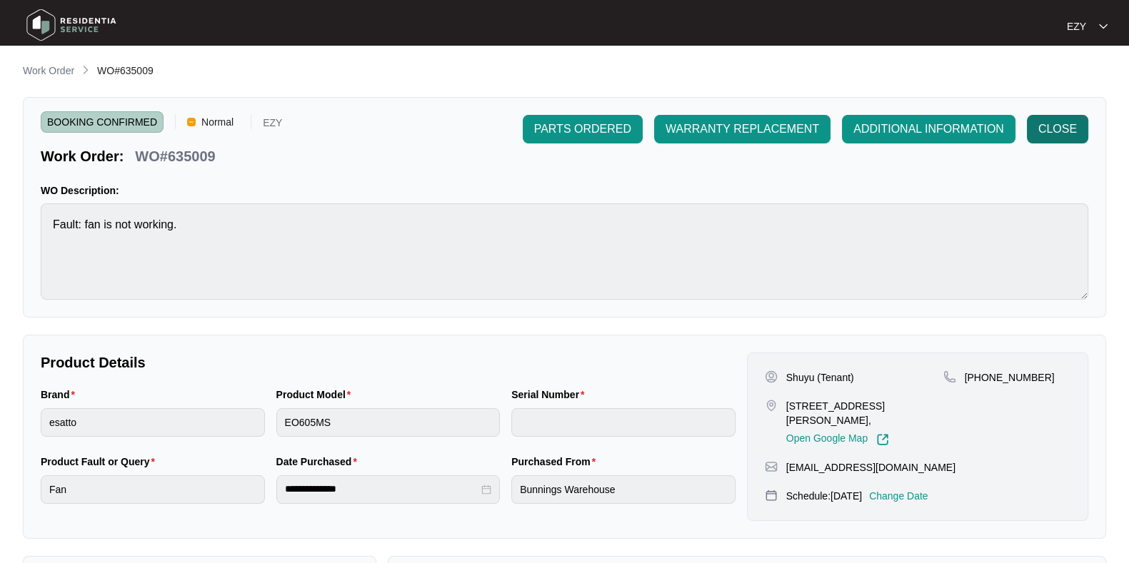
click at [1053, 134] on span "CLOSE" at bounding box center [1057, 129] width 39 height 17
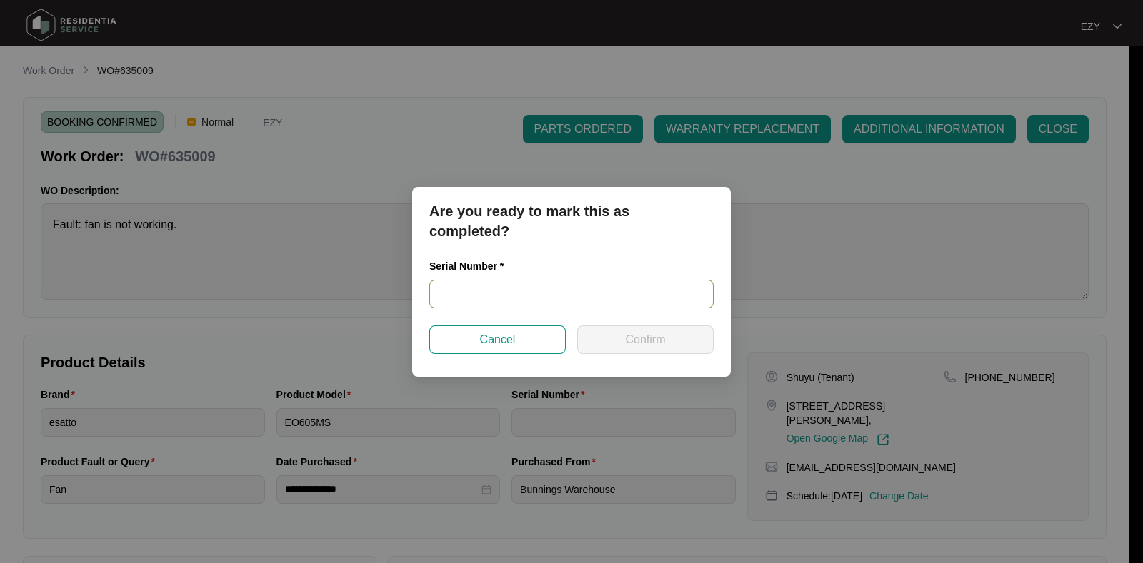
click at [609, 291] on input "text" at bounding box center [571, 294] width 284 height 29
paste input "2024020240"
type input "2024020240"
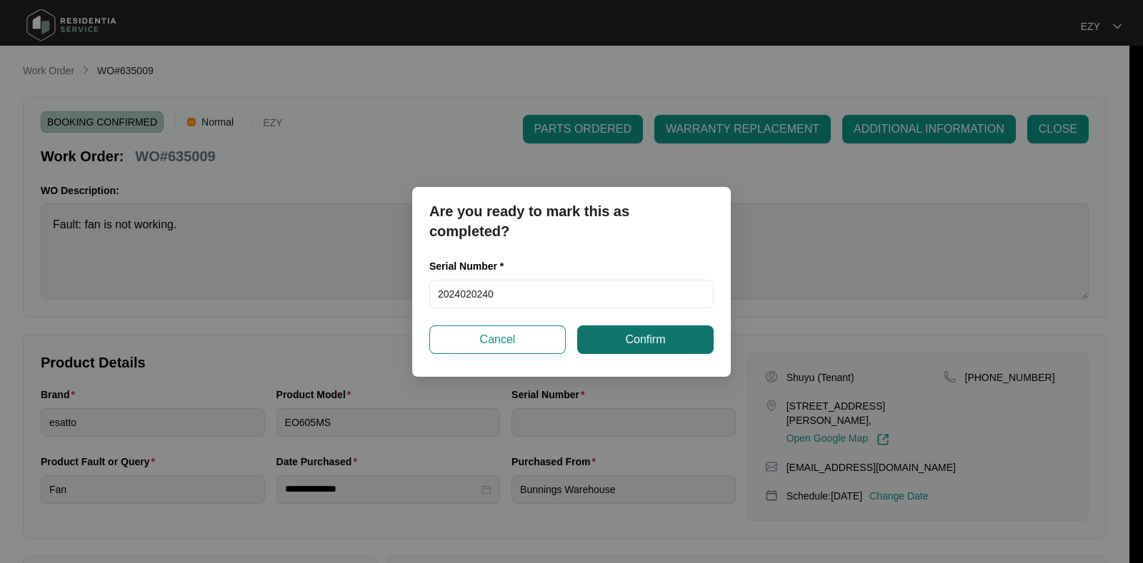
click at [650, 348] on span "Confirm" at bounding box center [645, 339] width 40 height 17
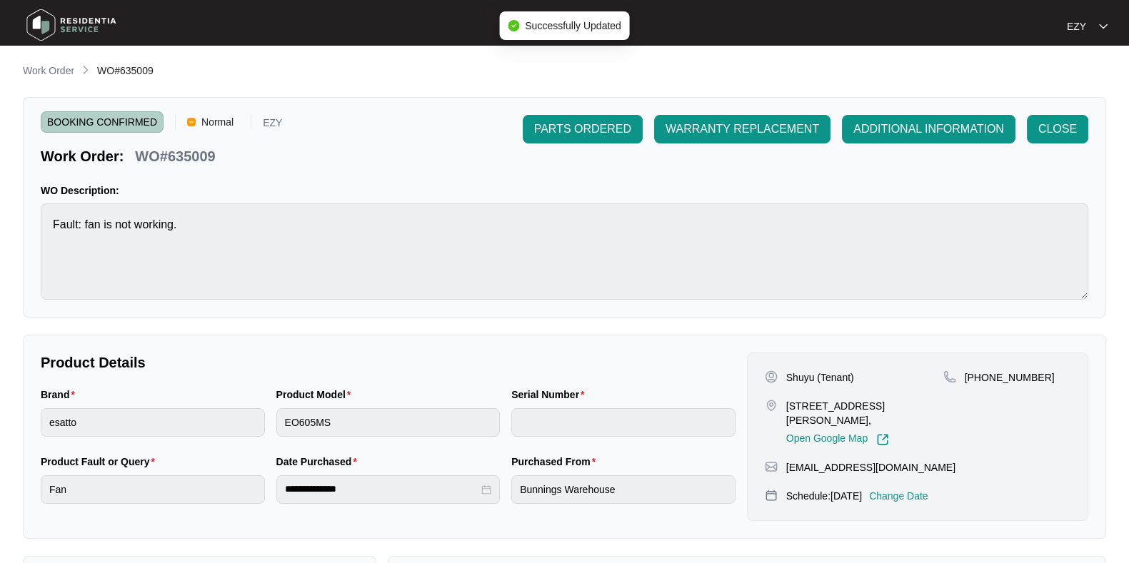
type input "2024020240"
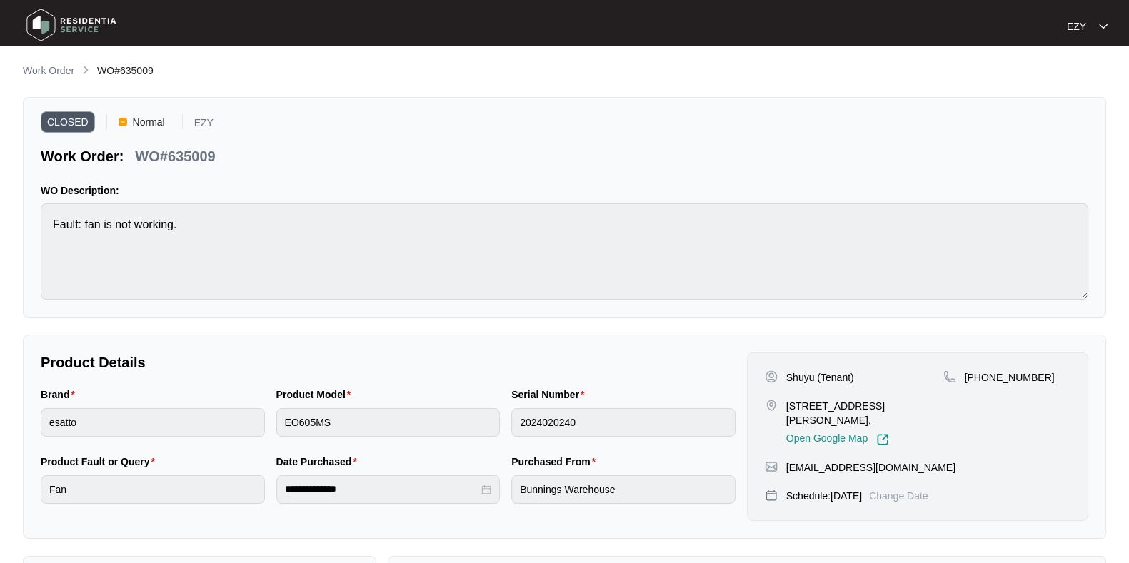
click at [62, 63] on li "Work Order" at bounding box center [48, 71] width 51 height 17
click at [62, 68] on p "Work Order" at bounding box center [48, 71] width 51 height 14
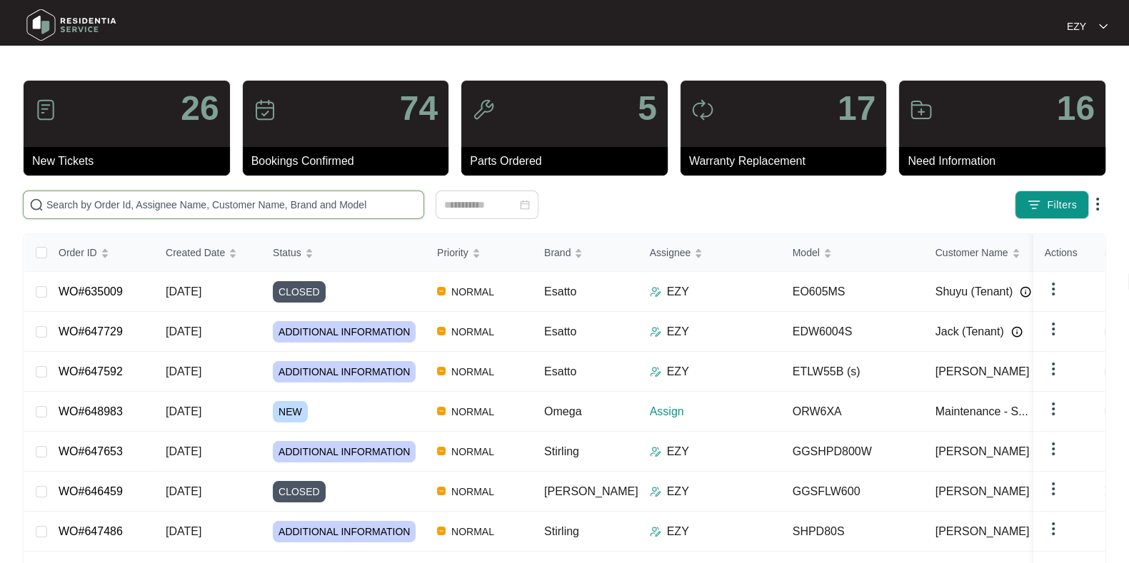
click at [246, 205] on input "text" at bounding box center [231, 205] width 371 height 16
paste input "647723"
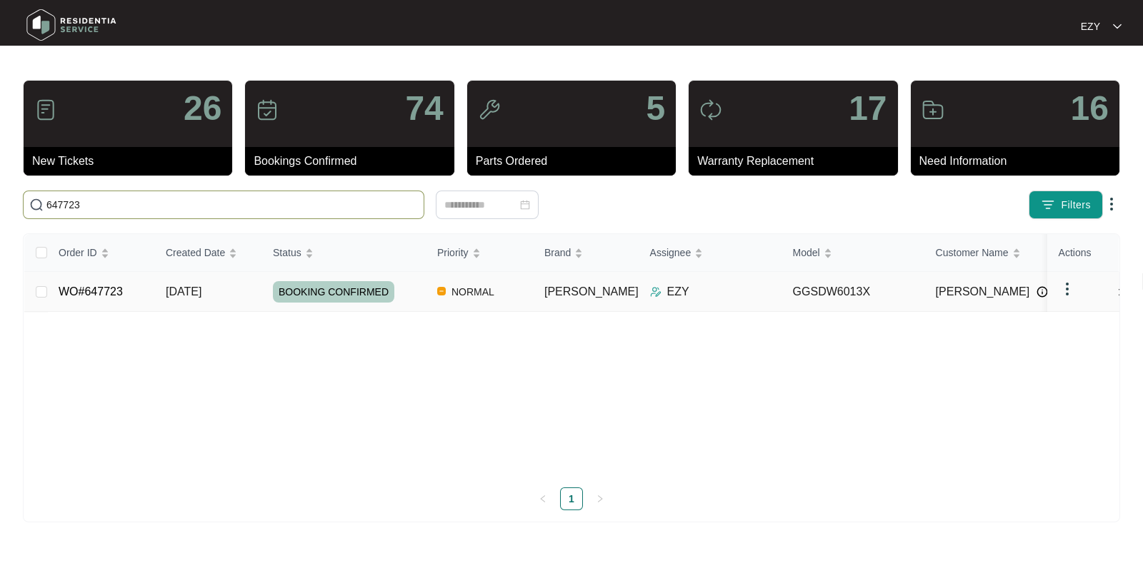
type input "647723"
click at [249, 294] on td "[DATE]" at bounding box center [207, 292] width 107 height 40
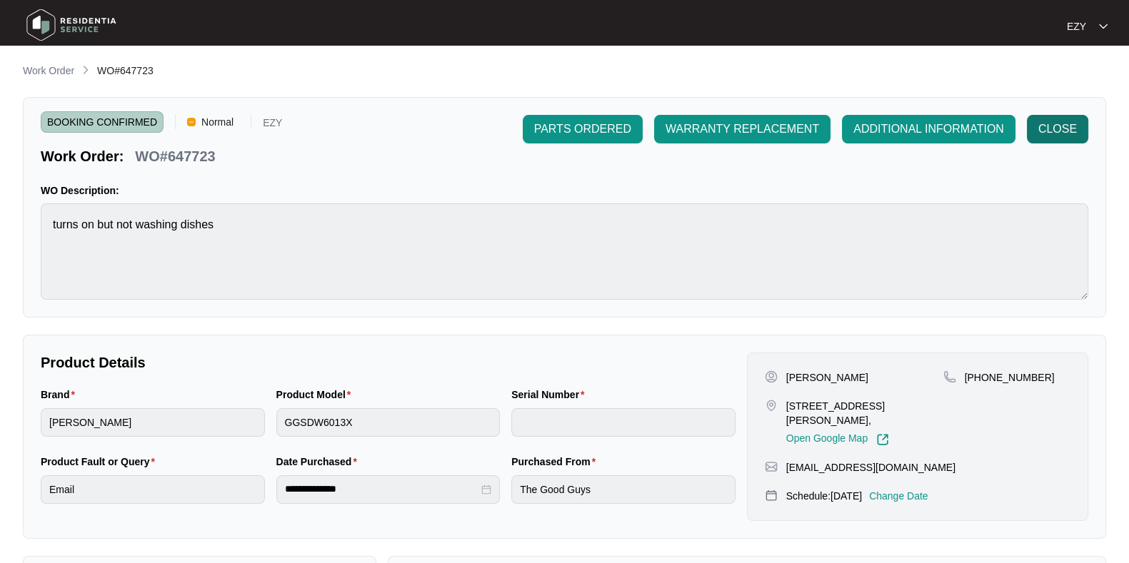
click at [1057, 130] on span "CLOSE" at bounding box center [1057, 129] width 39 height 17
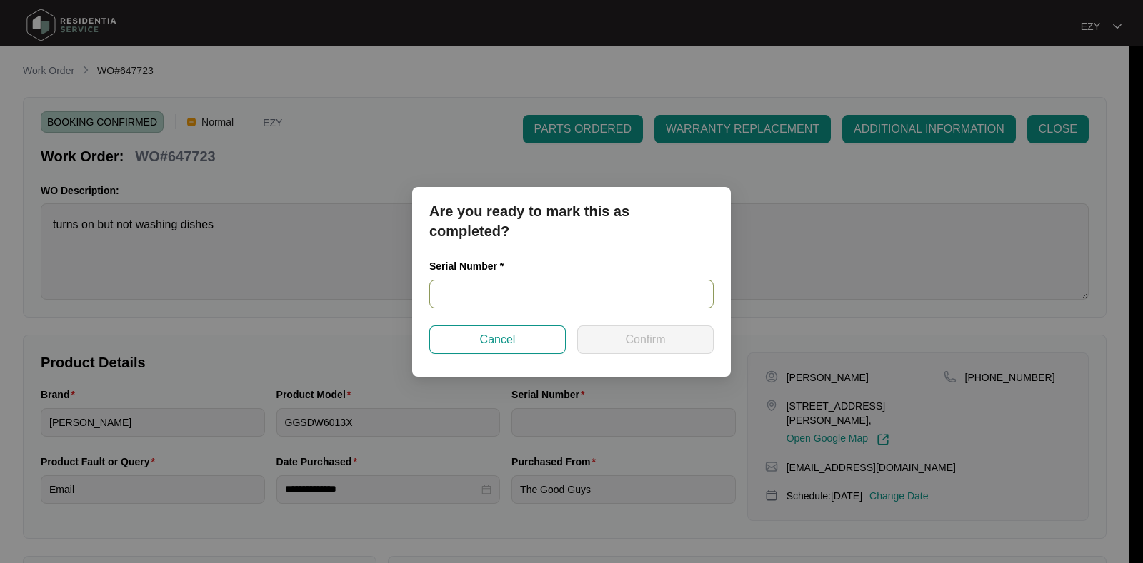
click at [484, 299] on input "text" at bounding box center [571, 294] width 284 height 29
paste input "24121653050200064"
type input "24121653050200064"
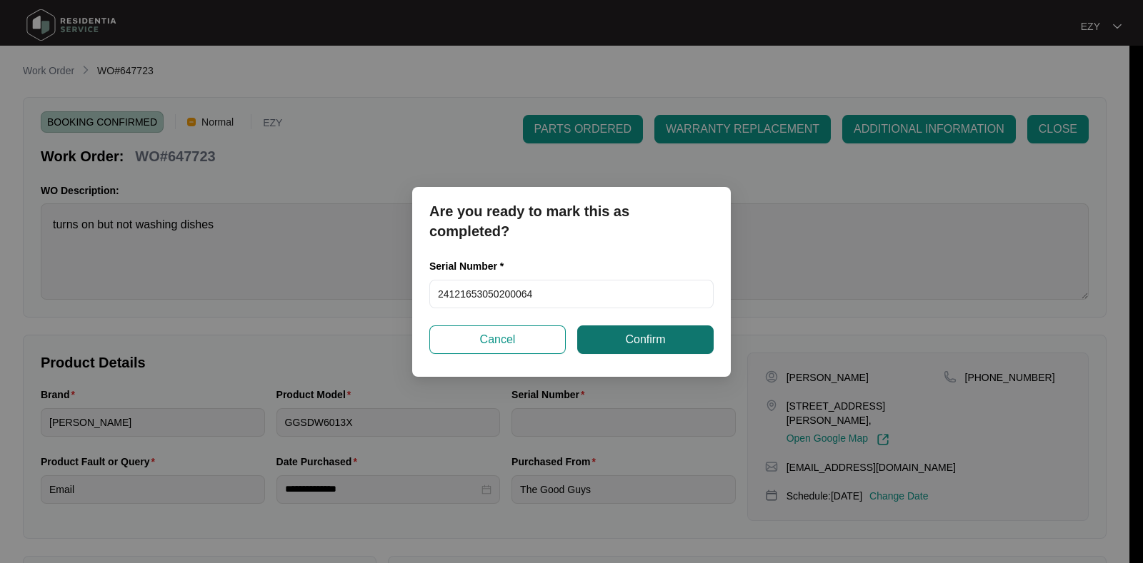
click at [658, 341] on span "Confirm" at bounding box center [645, 339] width 40 height 17
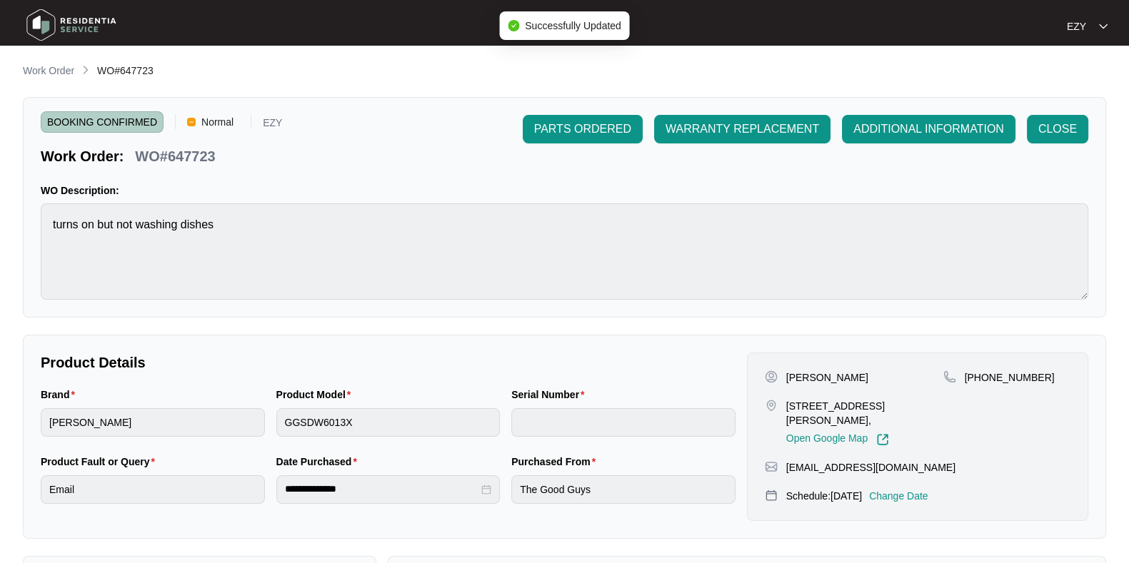
type input "24121653050200064"
